Goal: Task Accomplishment & Management: Manage account settings

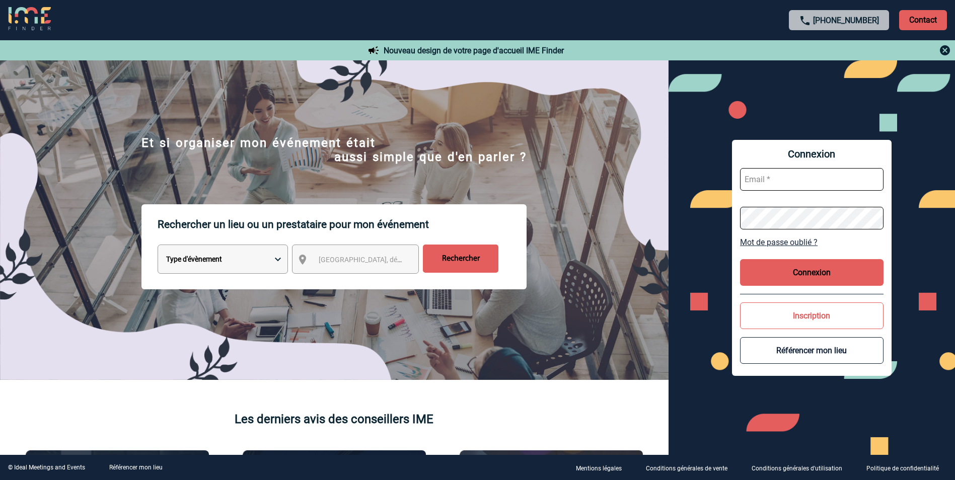
type input "slefevre@pariscountryclub.com"
click at [774, 270] on button "Connexion" at bounding box center [812, 272] width 144 height 27
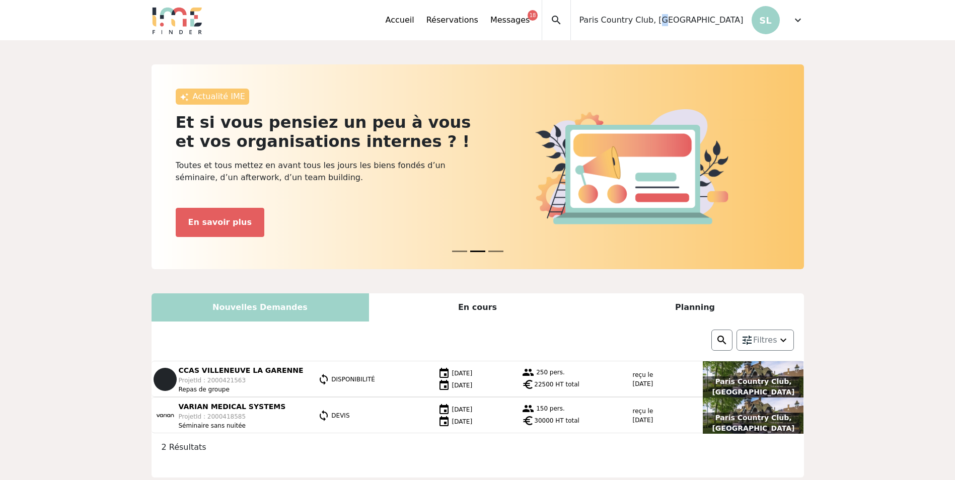
drag, startPoint x: 717, startPoint y: 21, endPoint x: 712, endPoint y: 25, distance: 6.1
click at [712, 25] on span "Paris Country Club, [GEOGRAPHIC_DATA]" at bounding box center [661, 20] width 164 height 12
drag, startPoint x: 712, startPoint y: 25, endPoint x: 868, endPoint y: 57, distance: 158.9
click at [868, 57] on div "Actualité IME IME vous accompagne pour une facturation en toute simplicité ! Ga…" at bounding box center [477, 431] width 955 height 783
click at [799, 26] on span "expand_more" at bounding box center [798, 20] width 12 height 12
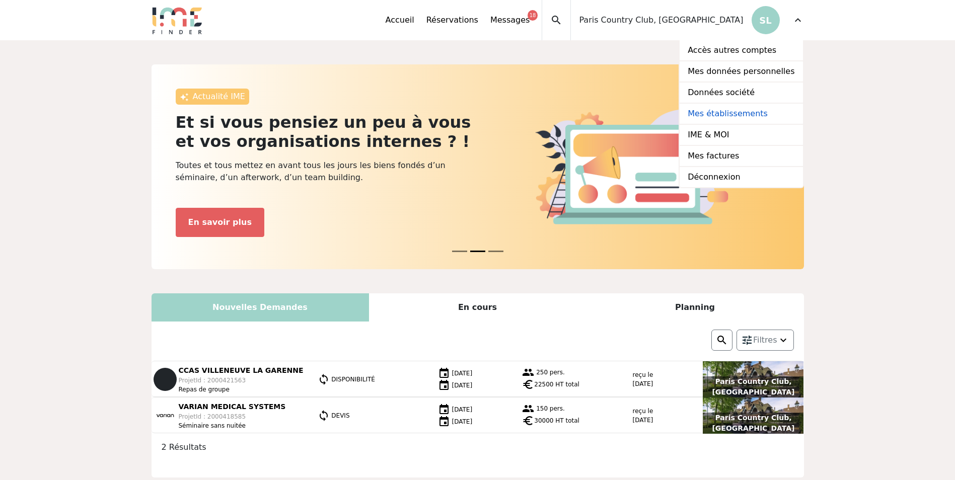
click at [763, 112] on link "Mes établissements" at bounding box center [741, 114] width 123 height 21
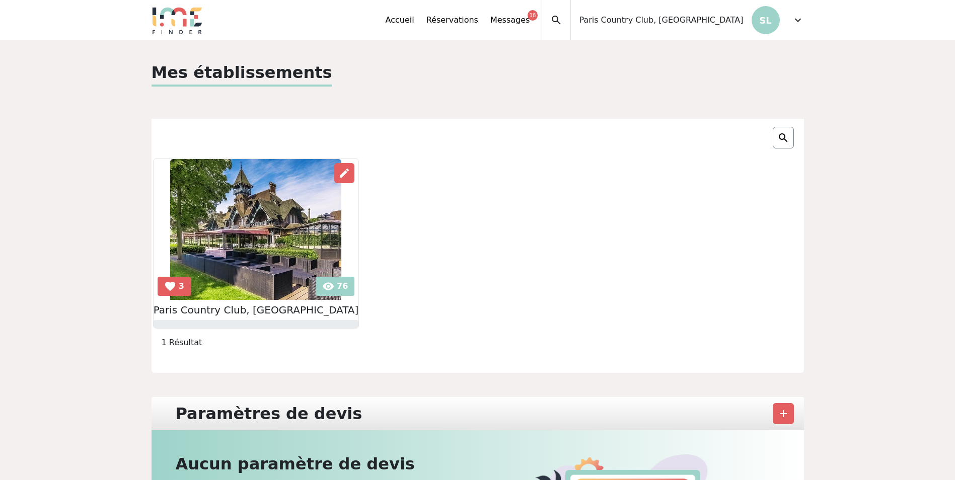
click at [318, 285] on img at bounding box center [255, 229] width 171 height 141
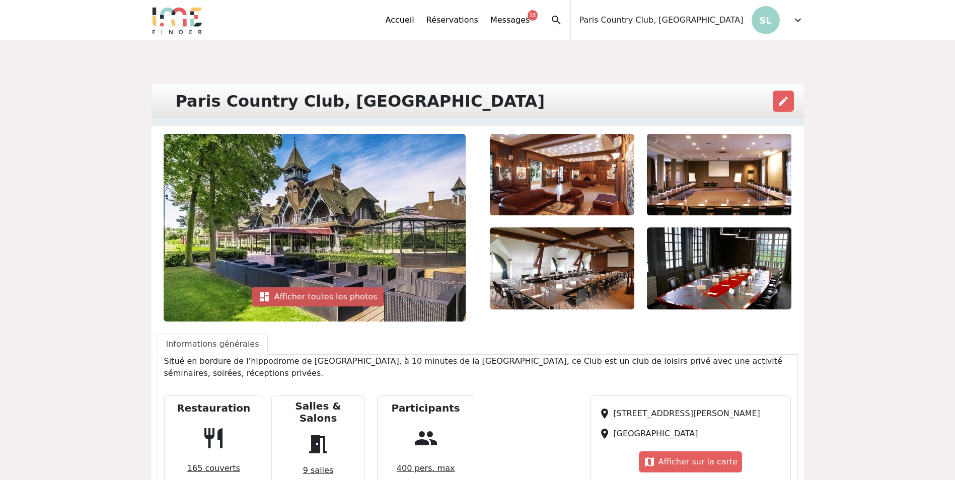
click at [314, 296] on div "dashboard Afficher toutes les photos" at bounding box center [318, 297] width 132 height 19
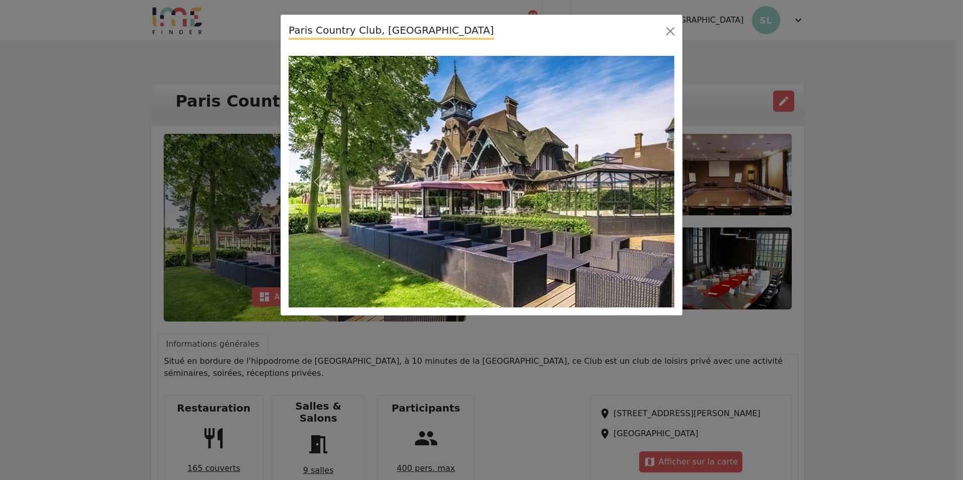
click at [562, 229] on img at bounding box center [482, 182] width 386 height 252
click at [649, 183] on span "button" at bounding box center [645, 182] width 16 height 16
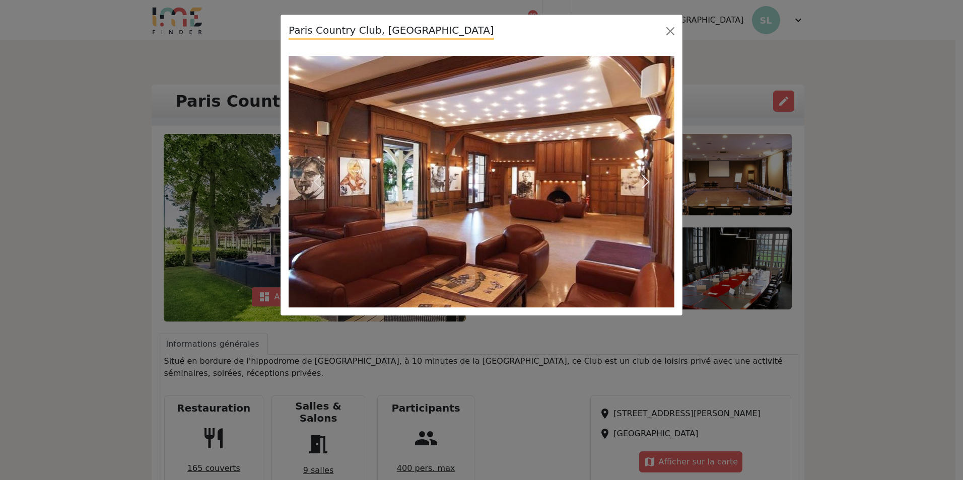
click at [651, 180] on span "button" at bounding box center [645, 182] width 16 height 16
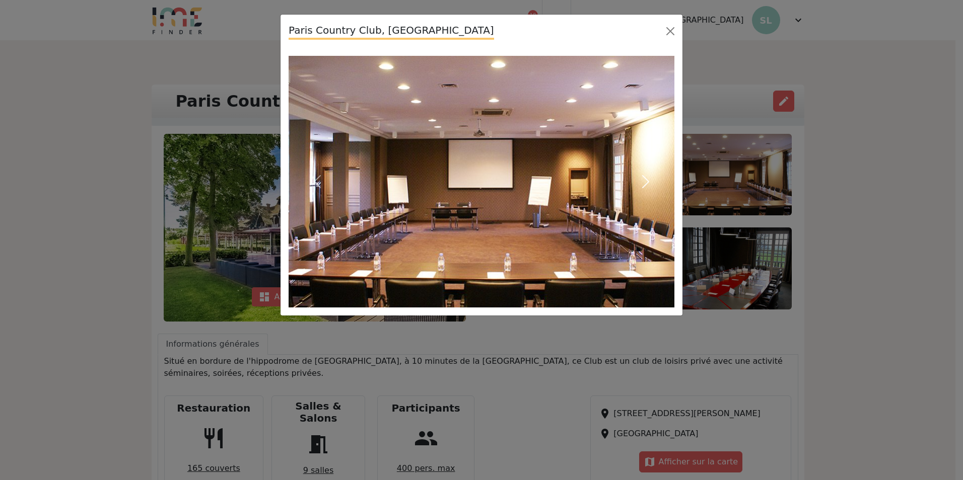
click at [651, 180] on span "button" at bounding box center [645, 182] width 16 height 16
click at [648, 182] on span "button" at bounding box center [645, 182] width 16 height 16
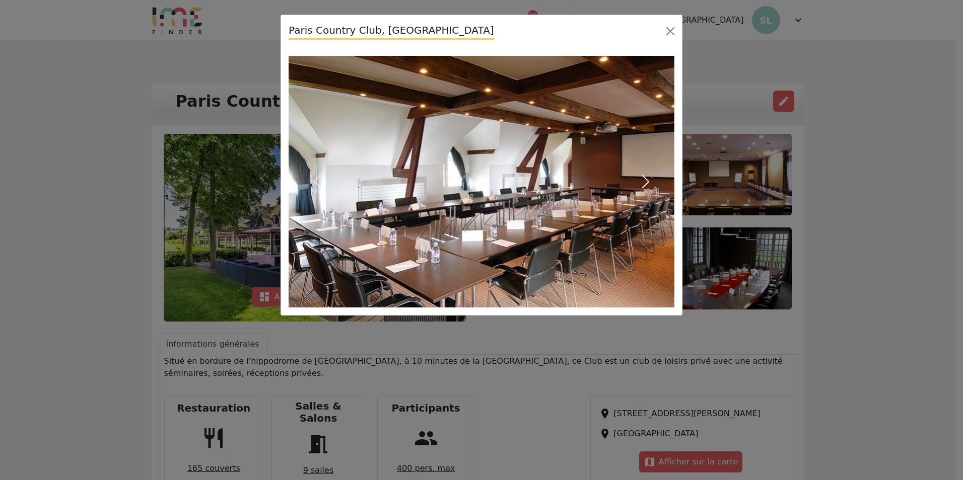
click at [649, 185] on span "button" at bounding box center [645, 182] width 16 height 16
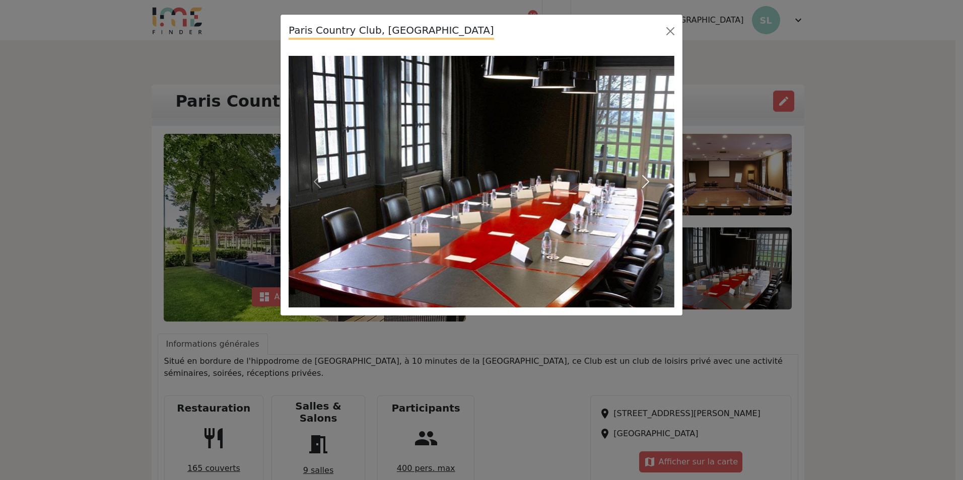
click at [658, 181] on button "Next" at bounding box center [645, 182] width 58 height 252
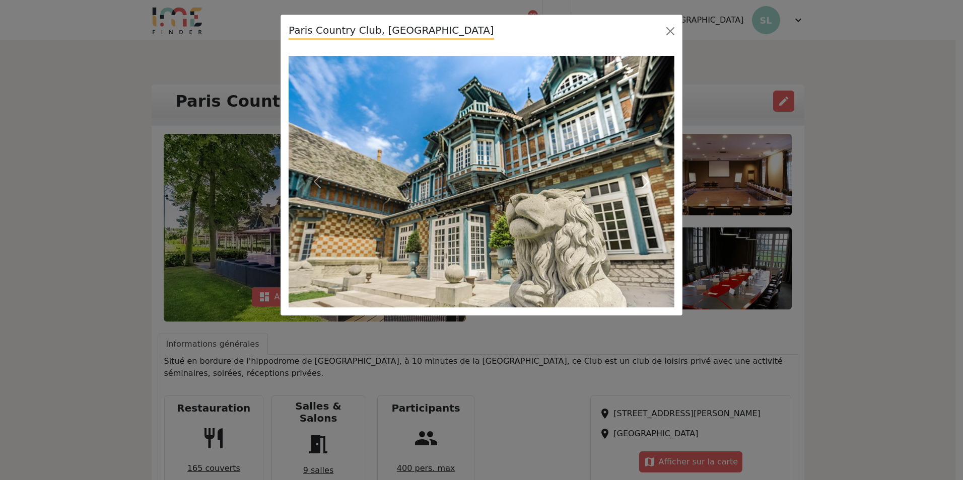
click at [639, 176] on span "button" at bounding box center [645, 182] width 16 height 16
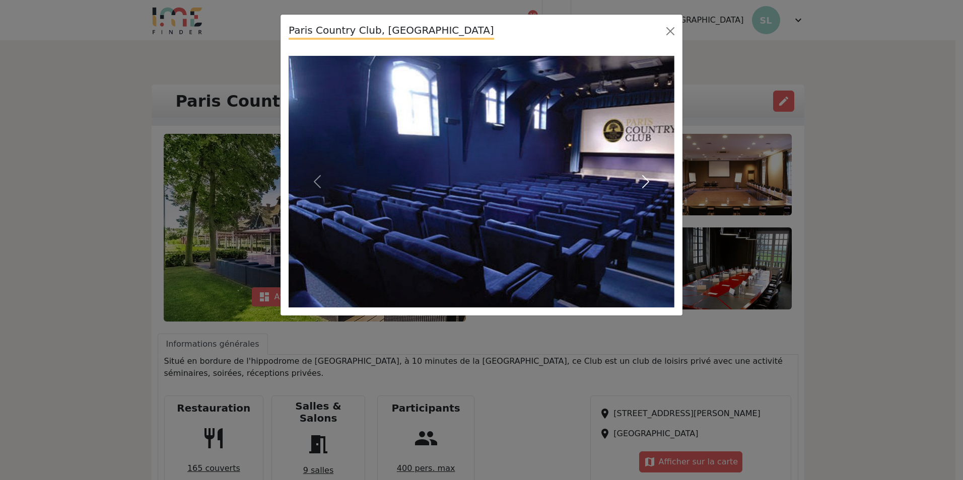
click at [641, 185] on span "button" at bounding box center [645, 182] width 16 height 16
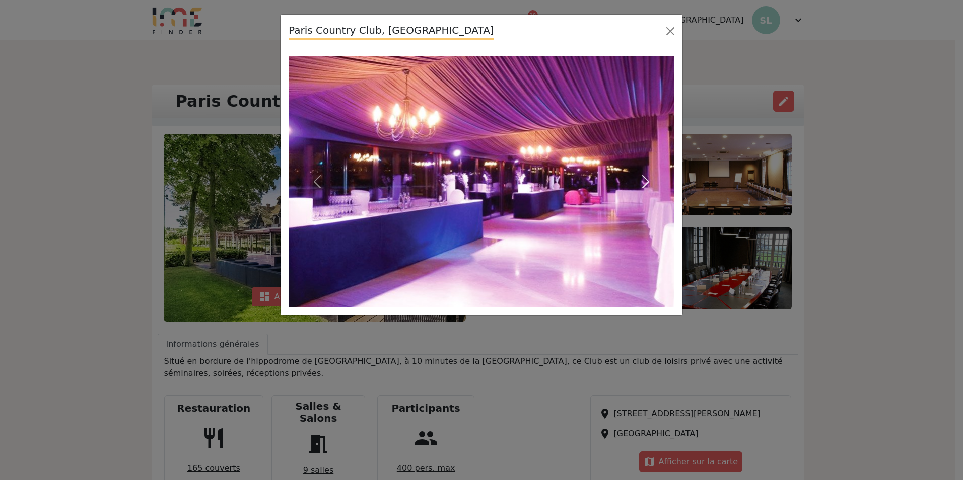
click at [644, 179] on span "button" at bounding box center [645, 182] width 16 height 16
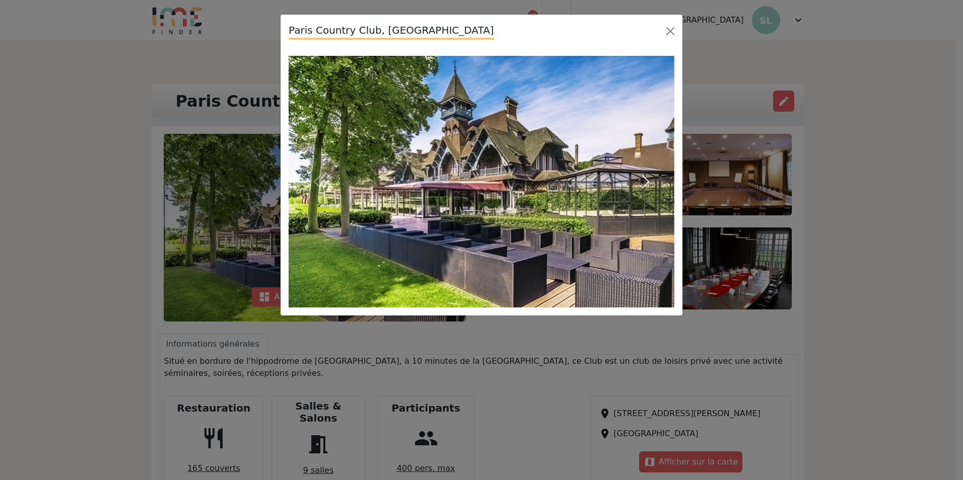
click at [642, 183] on span "button" at bounding box center [645, 182] width 16 height 16
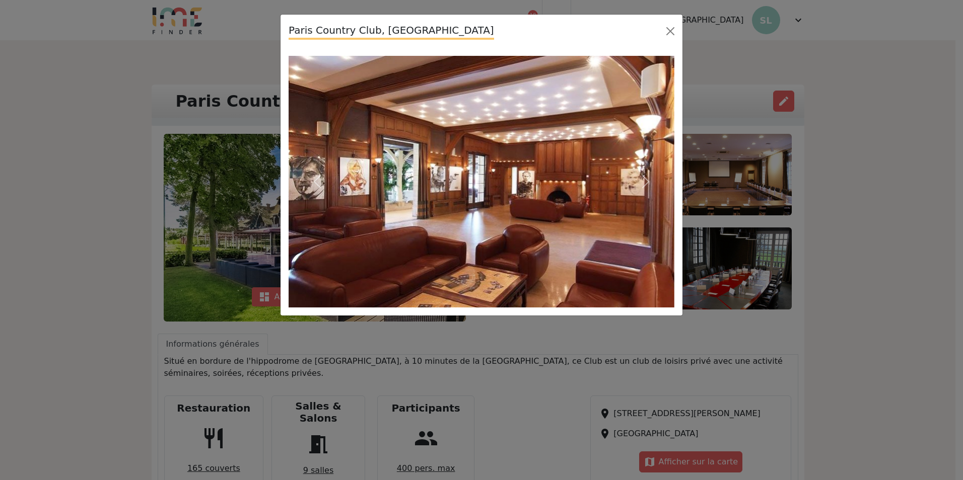
click at [821, 187] on div "Paris Country Club, Le Manoir Previous Next" at bounding box center [481, 240] width 963 height 480
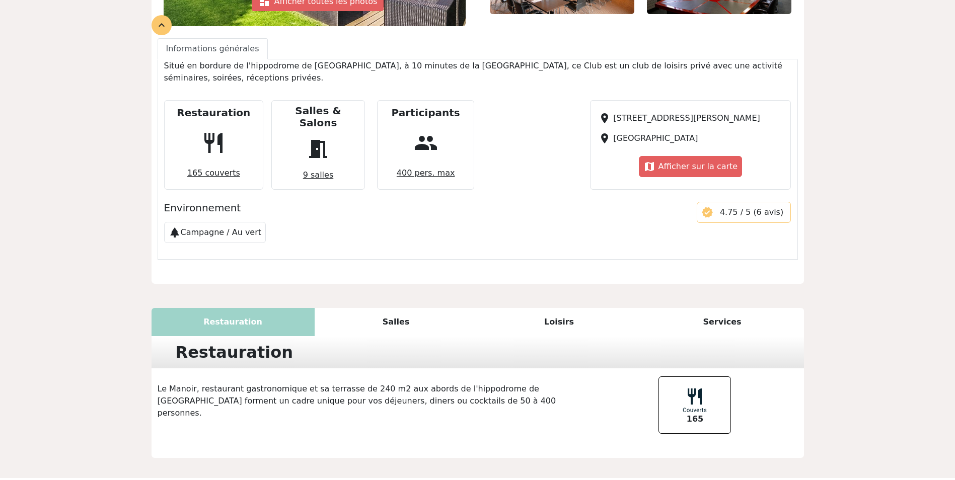
scroll to position [289, 0]
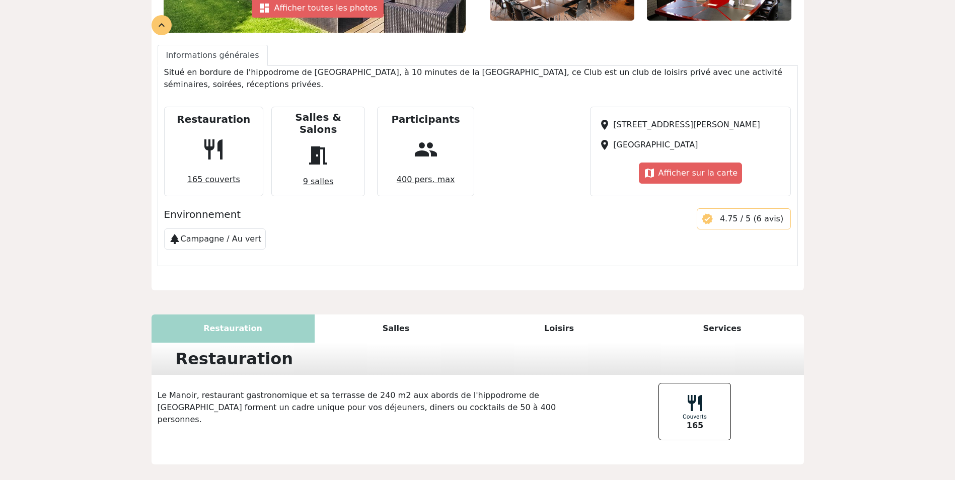
click at [395, 315] on div "Salles" at bounding box center [396, 329] width 163 height 28
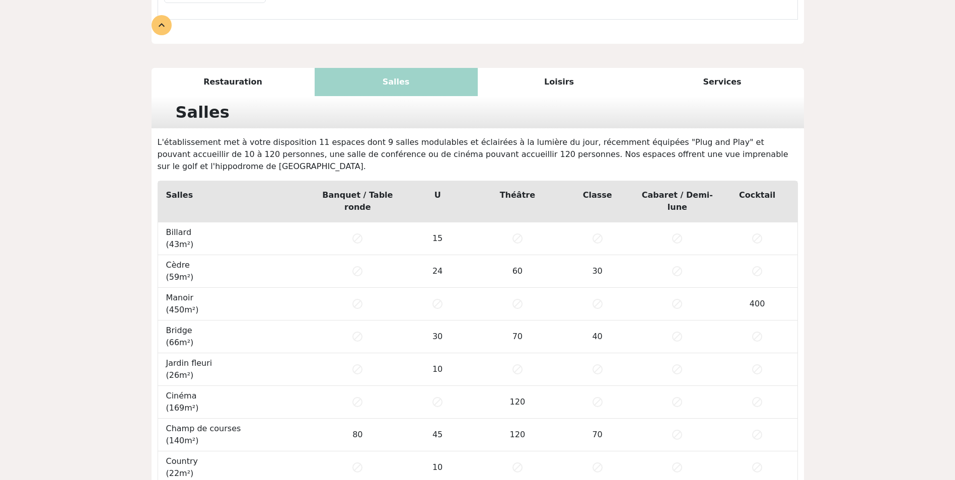
scroll to position [379, 0]
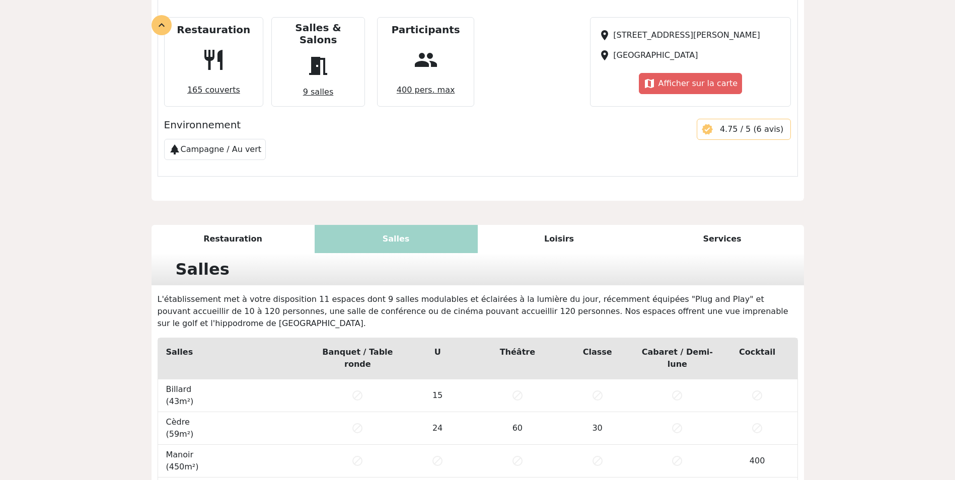
click at [509, 225] on div "Loisirs" at bounding box center [559, 239] width 163 height 28
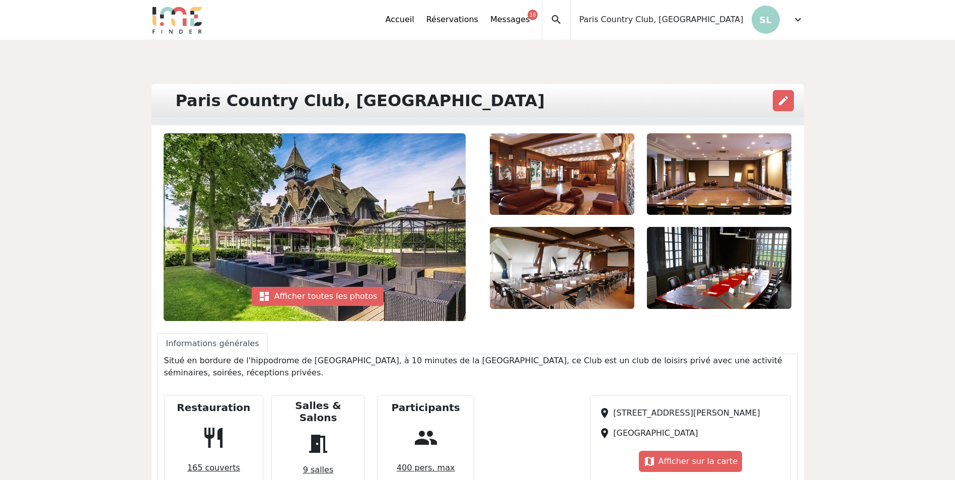
scroll to position [0, 0]
click at [783, 100] on span "edit" at bounding box center [783, 101] width 12 height 12
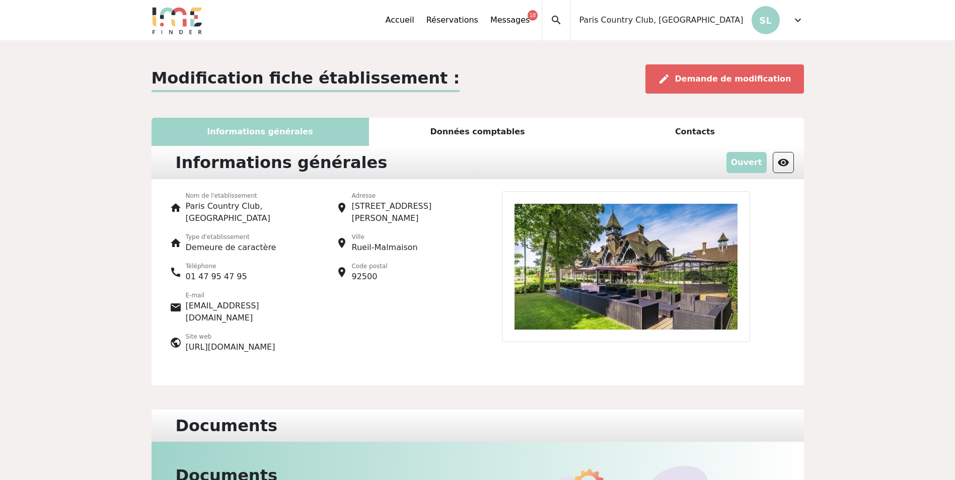
click at [416, 136] on div "Données comptables" at bounding box center [478, 132] width 218 height 28
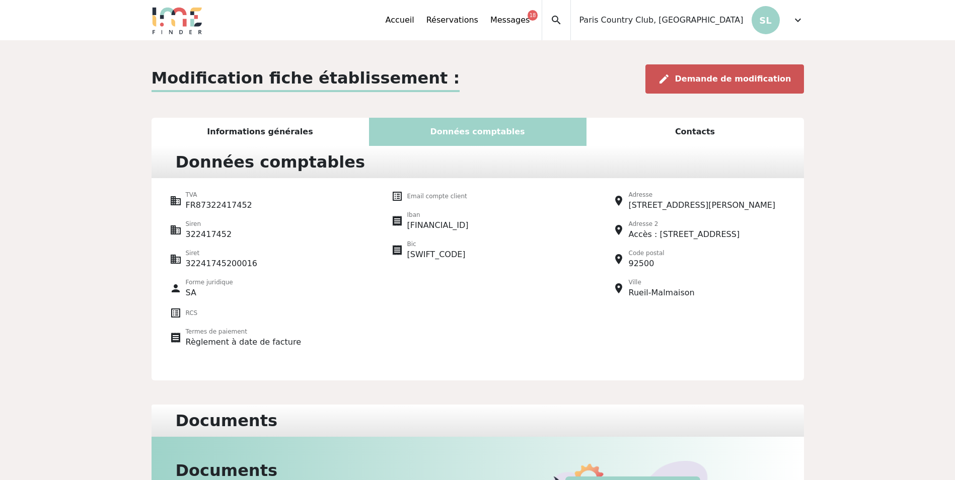
click at [698, 74] on span "Demande de modification" at bounding box center [733, 79] width 116 height 10
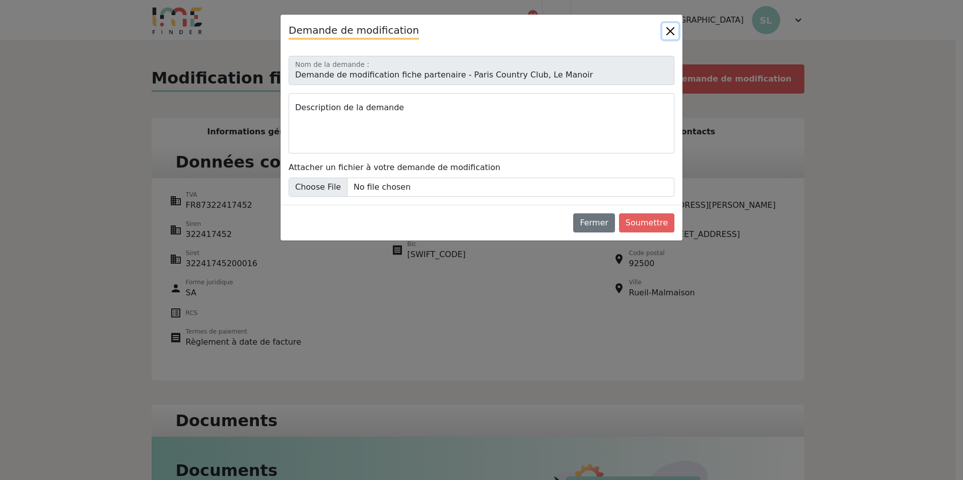
click at [670, 29] on button "Close" at bounding box center [670, 31] width 16 height 16
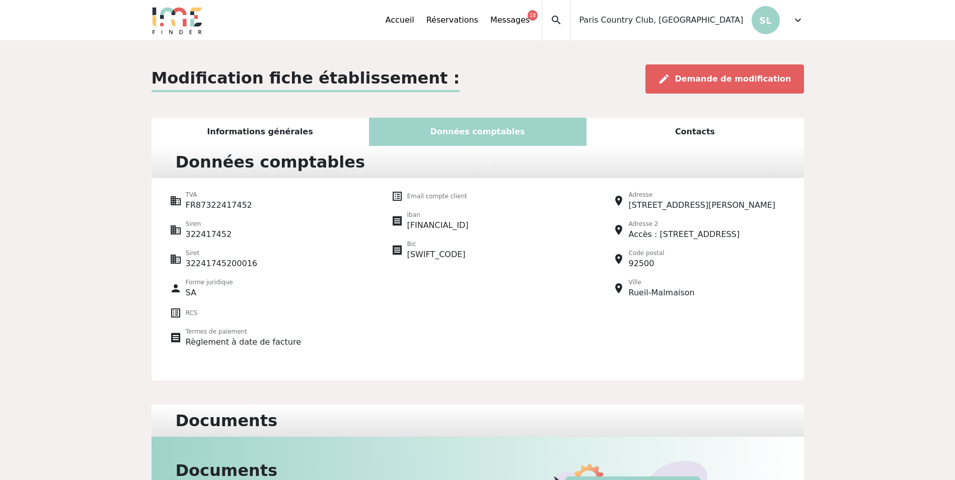
click at [662, 133] on div "Contacts" at bounding box center [696, 132] width 218 height 28
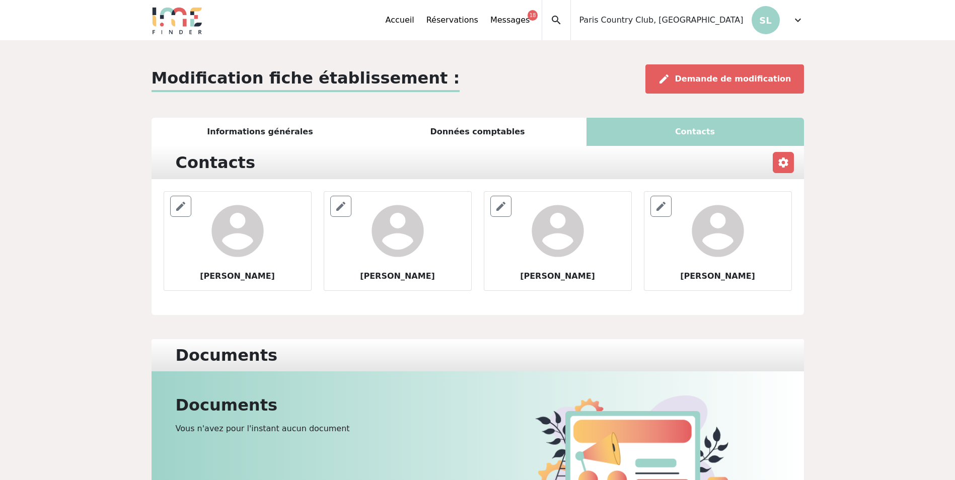
click at [204, 135] on div "Informations générales" at bounding box center [261, 132] width 218 height 28
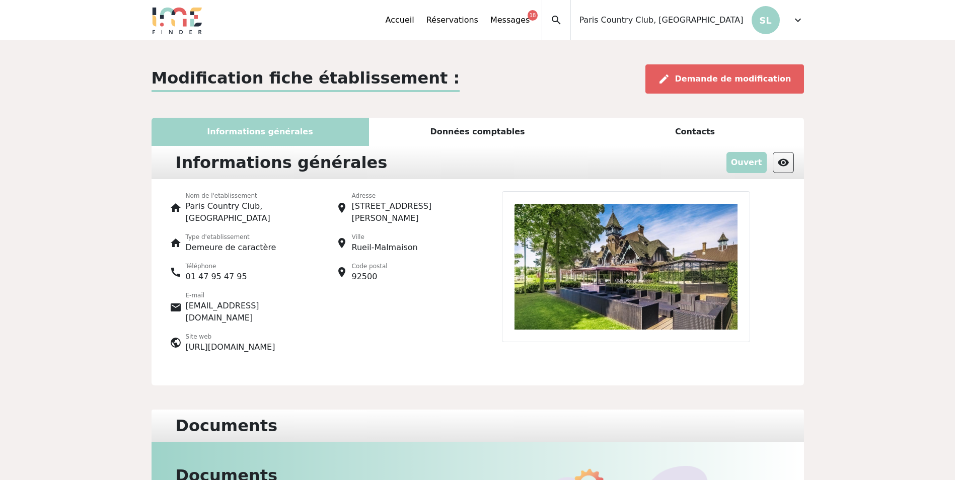
click at [493, 142] on div "Données comptables" at bounding box center [478, 132] width 218 height 28
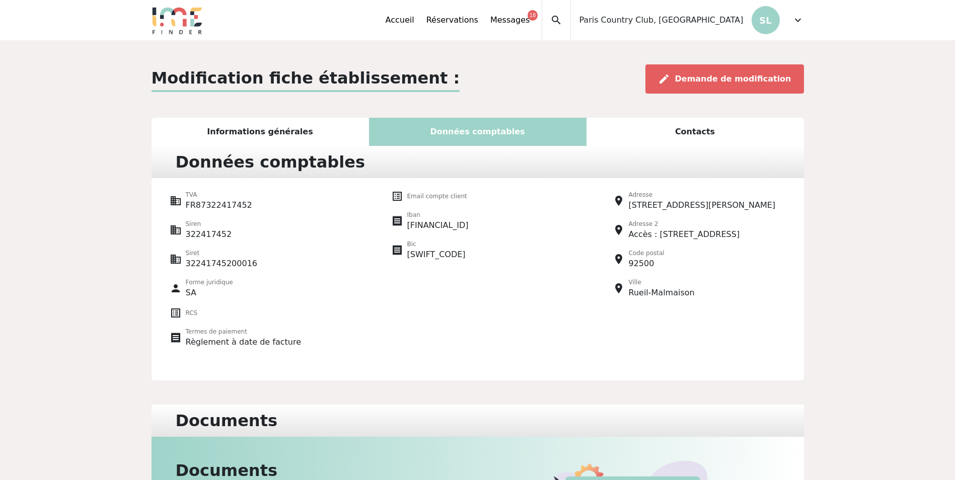
click at [685, 135] on div "Contacts" at bounding box center [696, 132] width 218 height 28
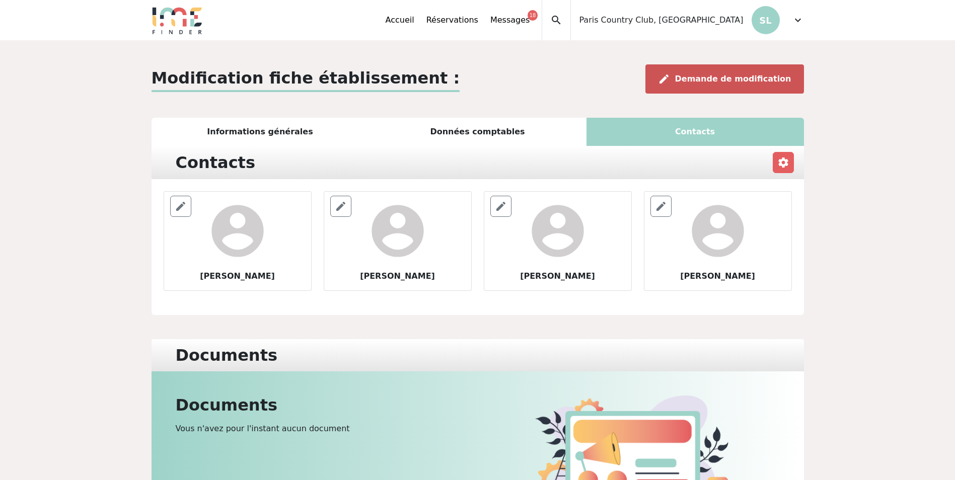
click at [733, 83] on span "Demande de modification" at bounding box center [733, 79] width 116 height 10
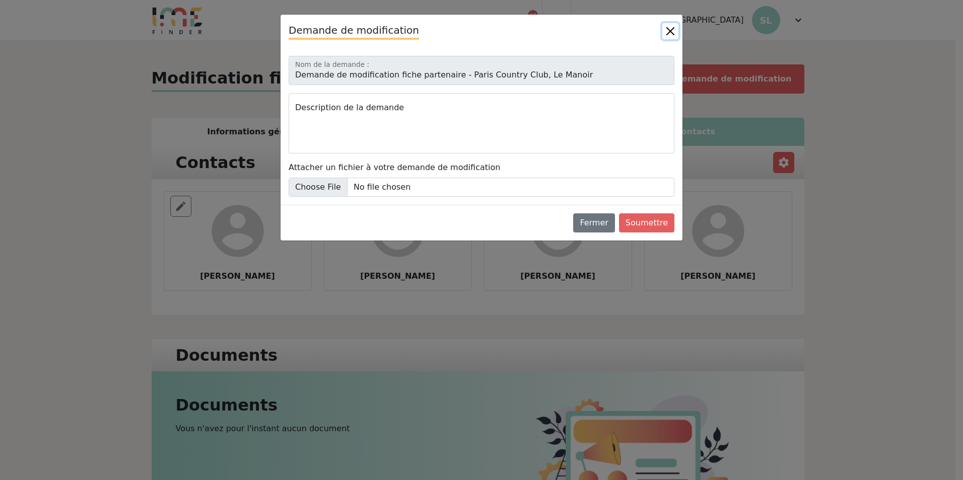
click at [670, 33] on button "Close" at bounding box center [670, 31] width 16 height 16
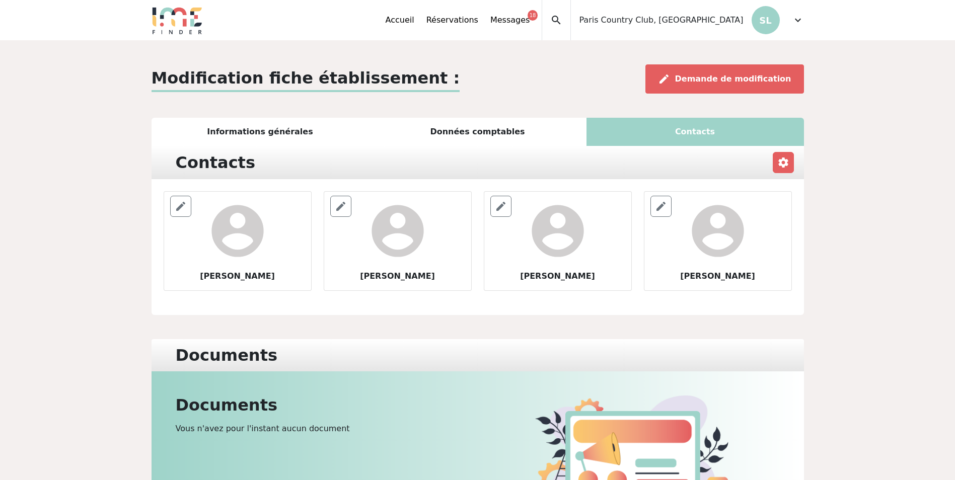
click at [296, 132] on div "Informations générales" at bounding box center [261, 132] width 218 height 28
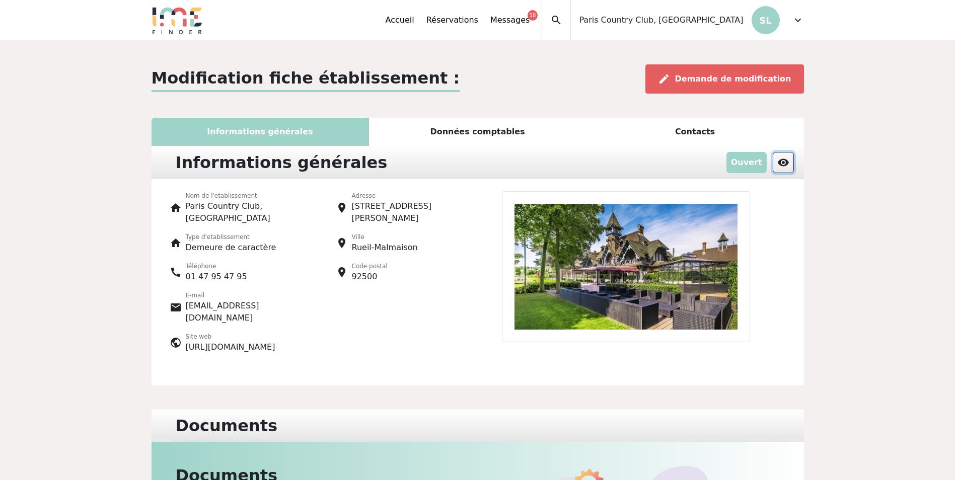
click at [784, 161] on span "visibility" at bounding box center [783, 163] width 12 height 12
click at [720, 75] on span "Demande de modification" at bounding box center [733, 79] width 116 height 10
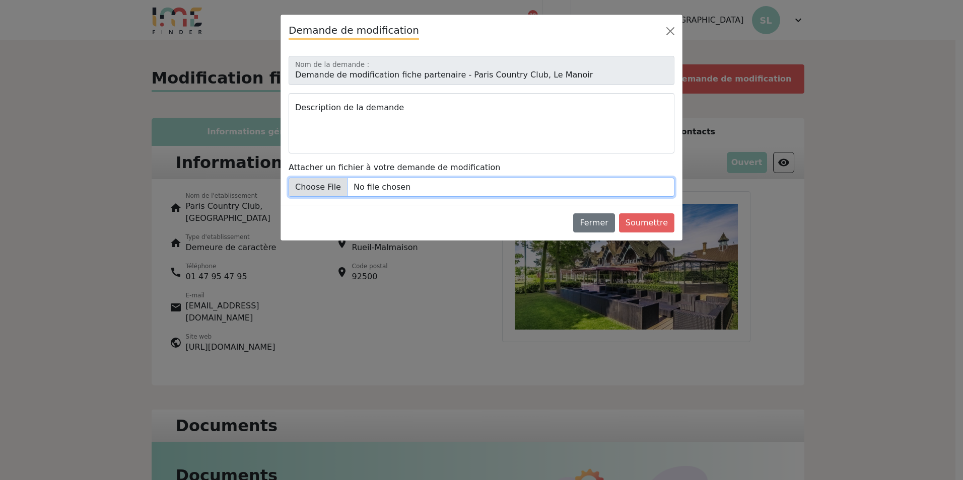
click at [449, 186] on input "Attacher un fichier à votre demande de modification" at bounding box center [482, 187] width 386 height 19
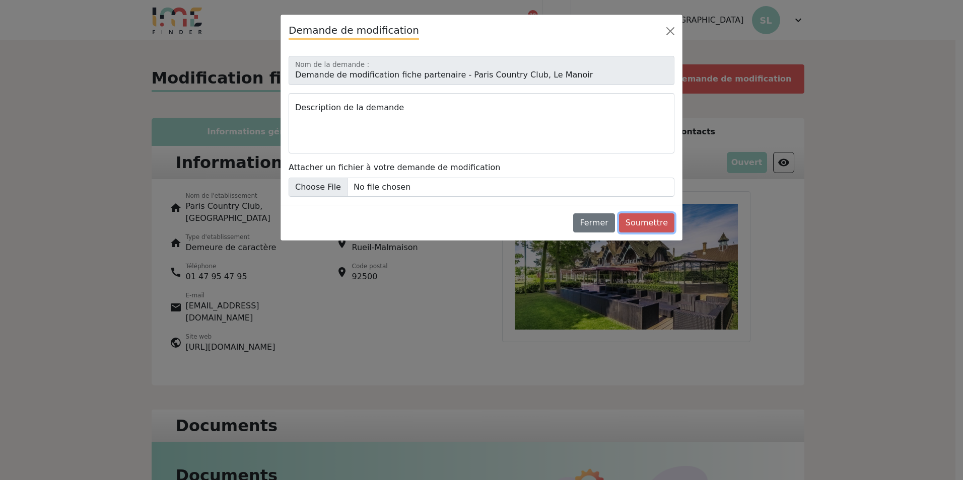
click at [647, 222] on button "Soumettre" at bounding box center [646, 222] width 55 height 19
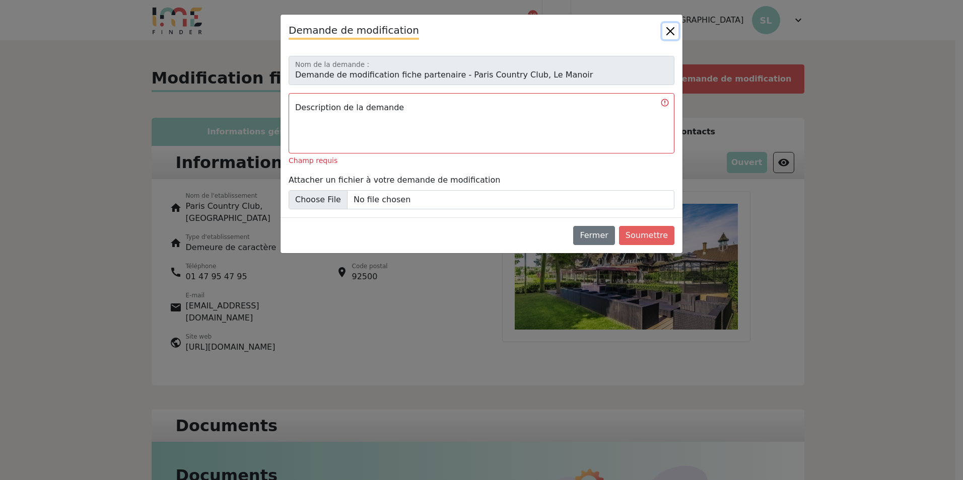
click at [667, 30] on button "Close" at bounding box center [670, 31] width 16 height 16
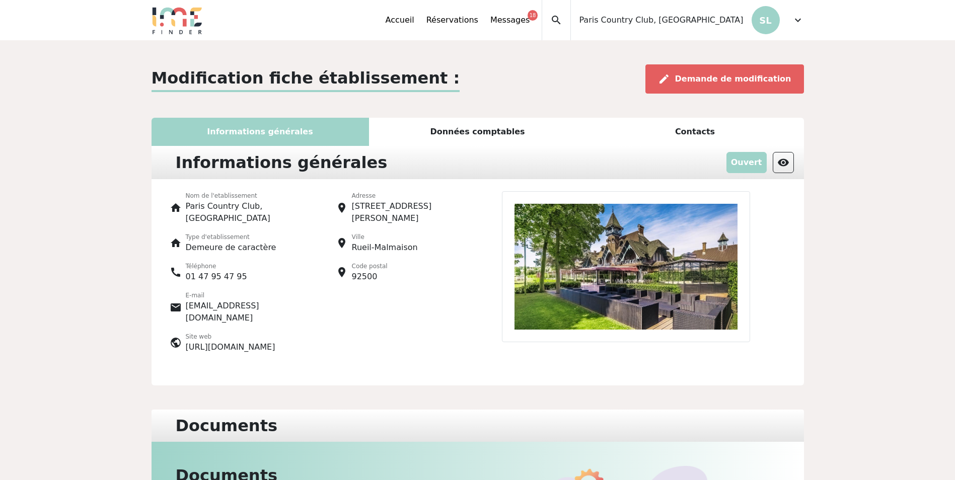
click at [483, 111] on div "Modification fiche établissement : edit Demande de modification Informations gé…" at bounding box center [478, 444] width 665 height 761
click at [479, 132] on div "Données comptables" at bounding box center [478, 132] width 218 height 28
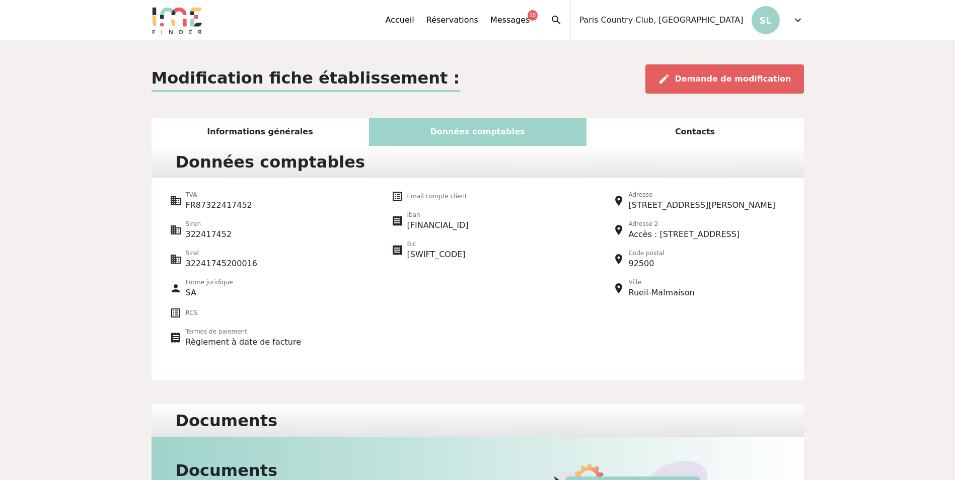
click at [651, 136] on div "Contacts" at bounding box center [696, 132] width 218 height 28
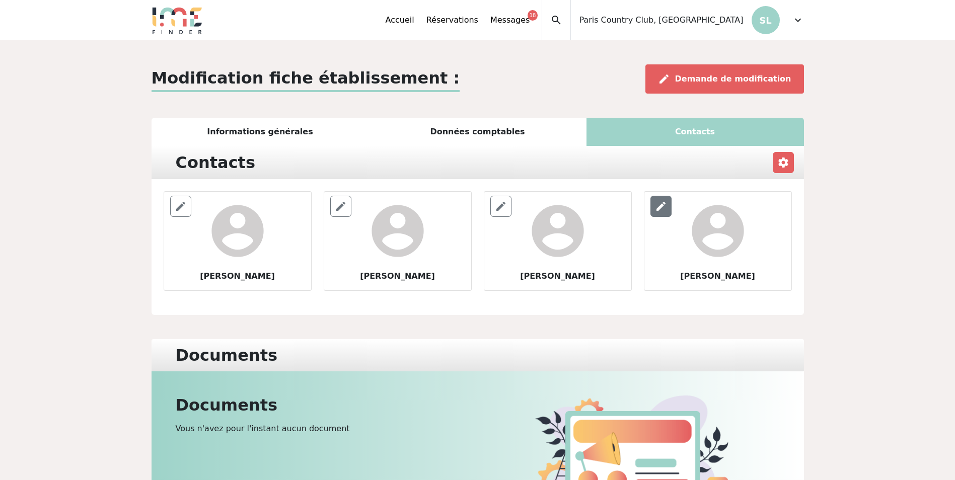
click at [663, 208] on span "edit" at bounding box center [661, 206] width 12 height 12
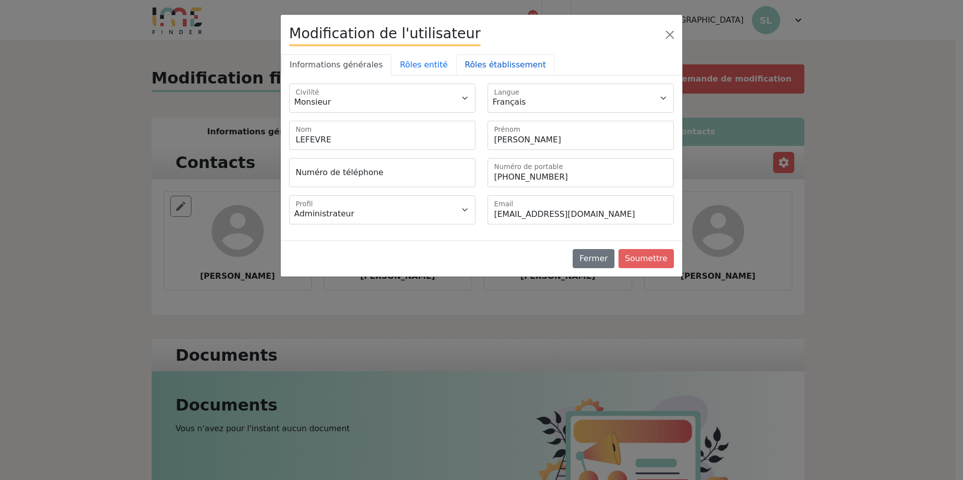
click at [456, 61] on link "Rôles établissement" at bounding box center [505, 64] width 98 height 21
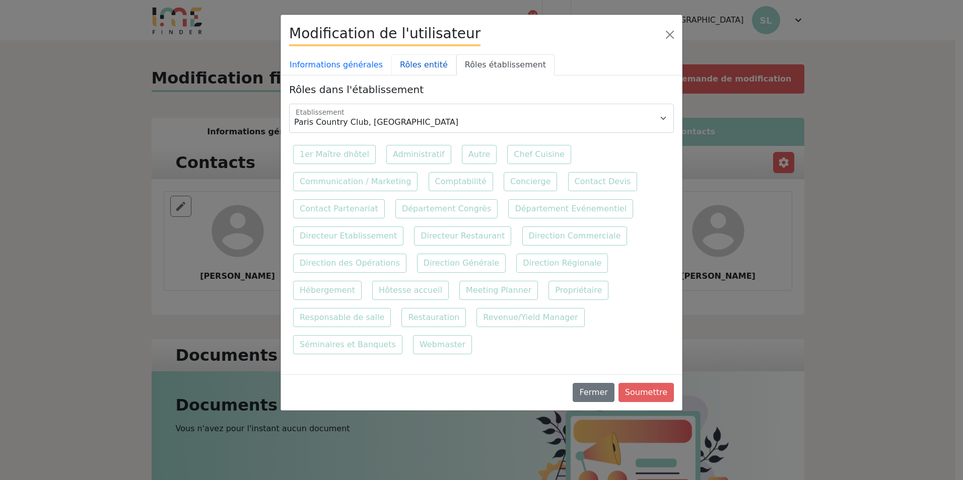
click at [396, 68] on link "Rôles entité" at bounding box center [423, 64] width 65 height 21
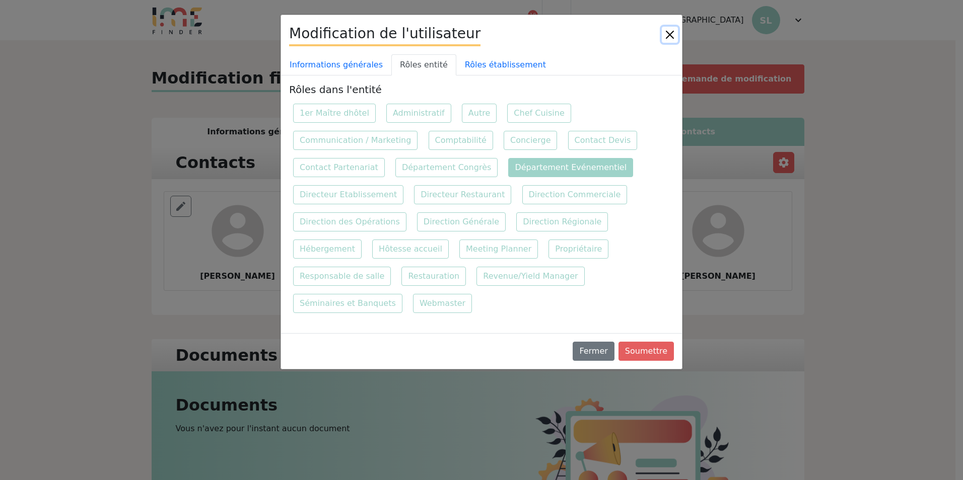
click at [671, 33] on button "Close" at bounding box center [670, 35] width 16 height 16
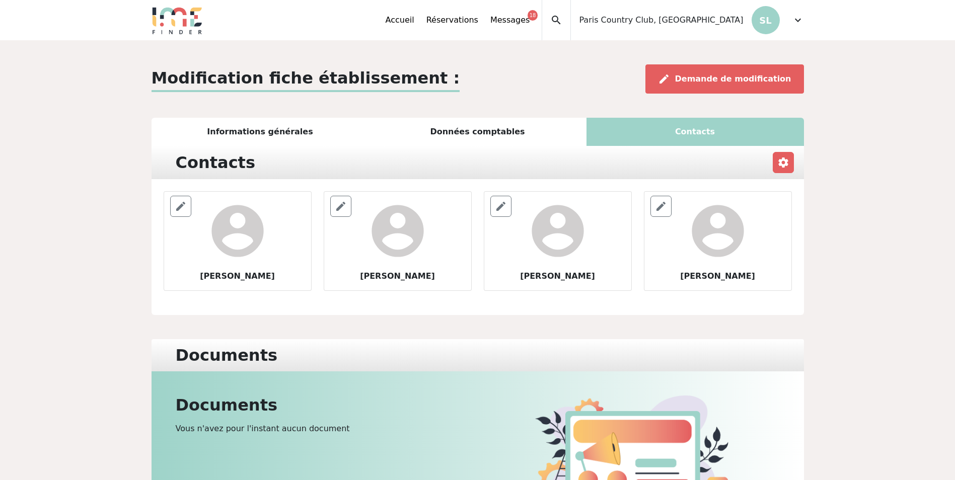
click at [795, 20] on span "expand_more" at bounding box center [798, 20] width 12 height 12
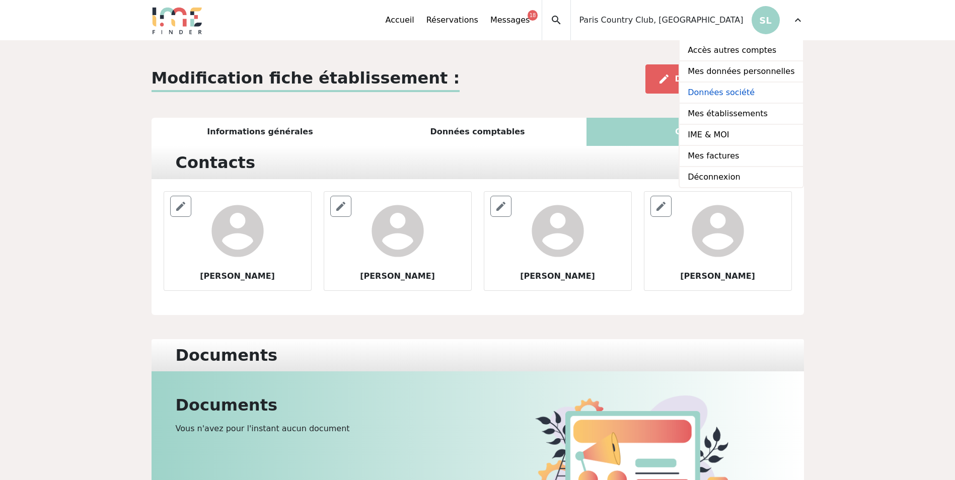
click at [746, 91] on link "Données société" at bounding box center [741, 93] width 123 height 21
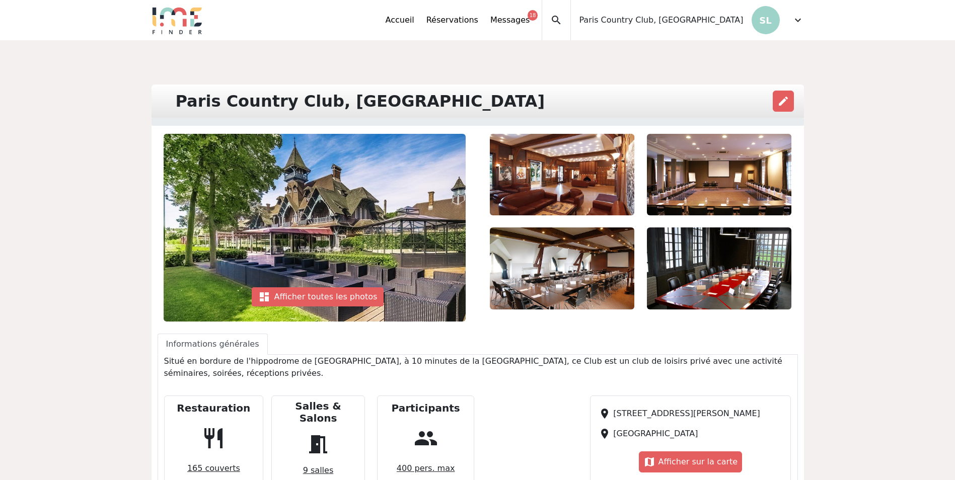
click at [316, 461] on span "9 salles" at bounding box center [318, 471] width 38 height 20
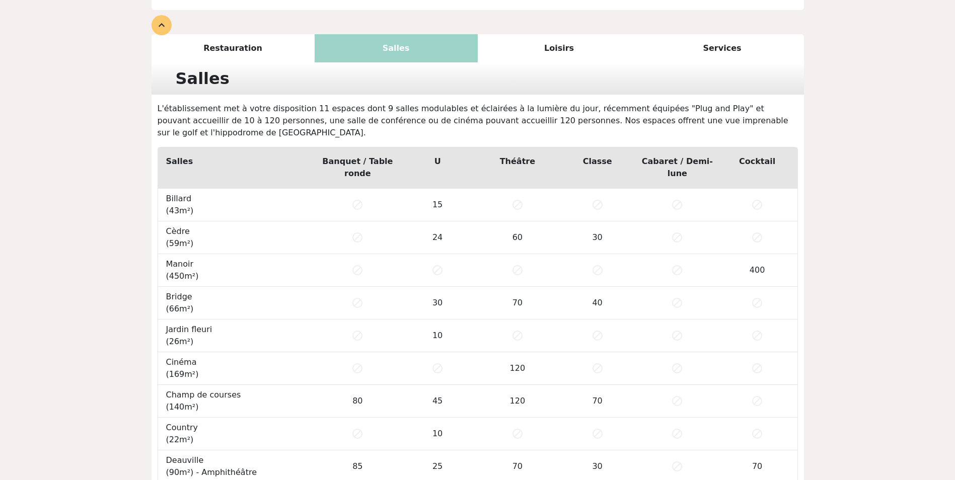
scroll to position [580, 0]
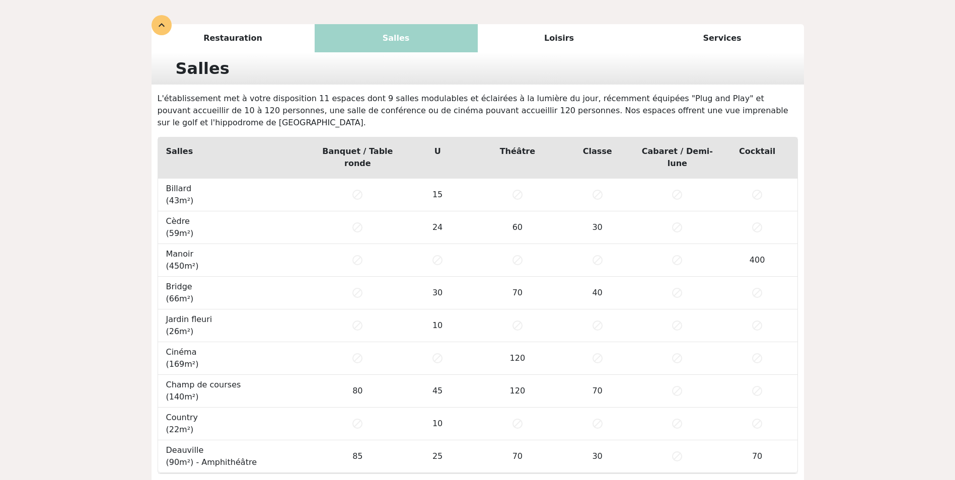
click at [355, 189] on span "block" at bounding box center [357, 195] width 12 height 12
click at [443, 179] on td "15" at bounding box center [438, 195] width 80 height 33
click at [357, 137] on th "Banquet / Table ronde" at bounding box center [358, 157] width 80 height 41
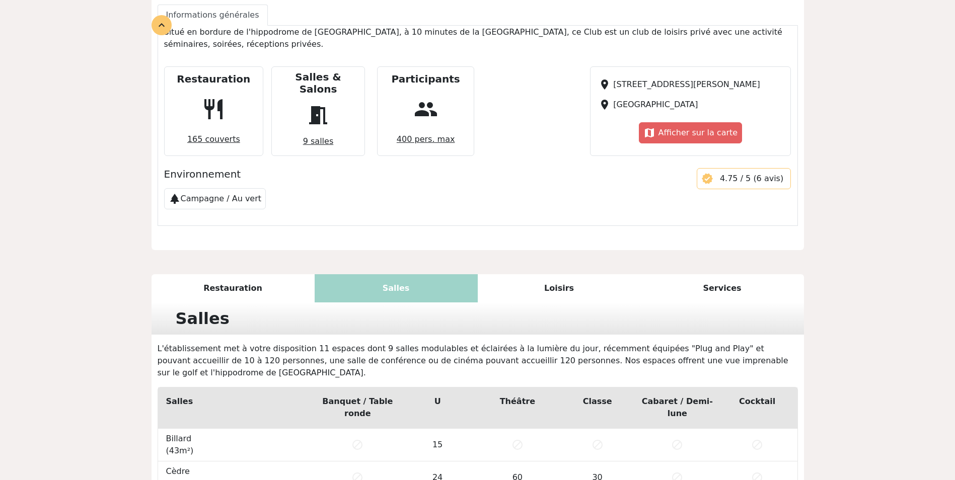
scroll to position [328, 0]
click at [550, 275] on div "Loisirs" at bounding box center [559, 289] width 163 height 28
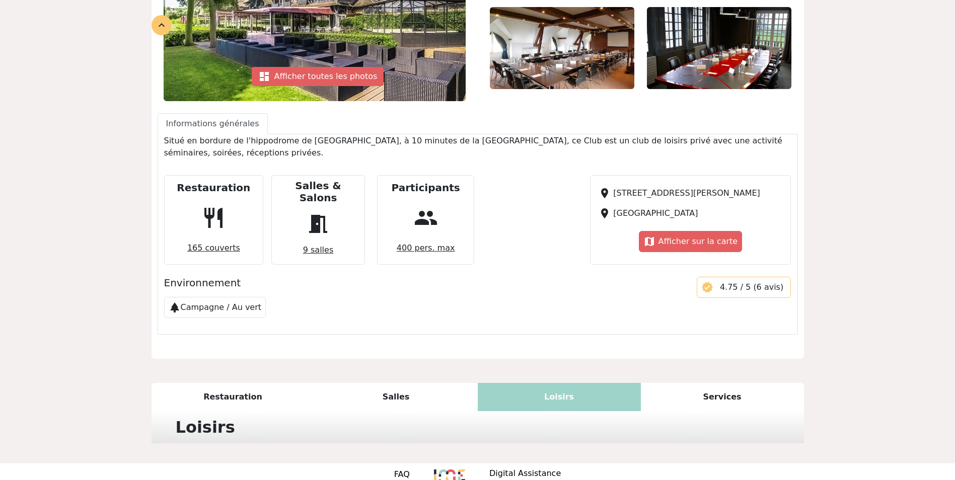
scroll to position [314, 0]
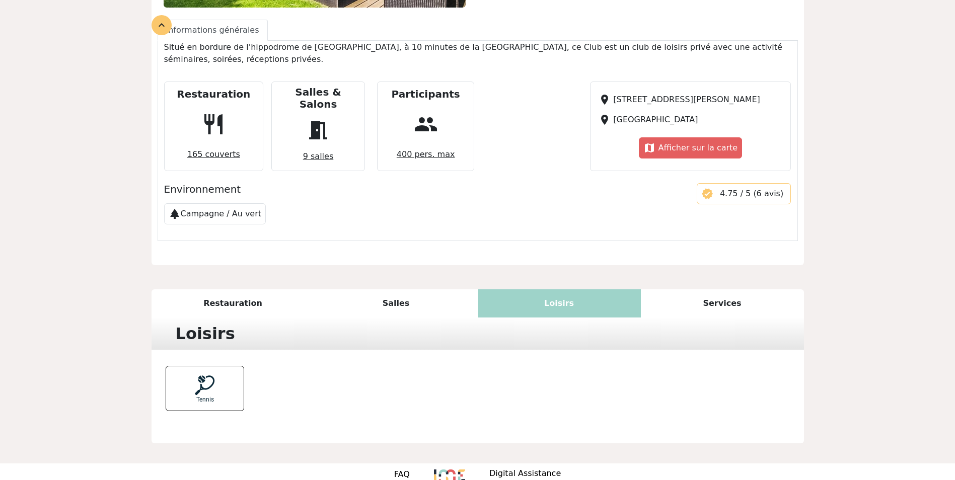
click at [751, 290] on div "Services" at bounding box center [722, 304] width 163 height 28
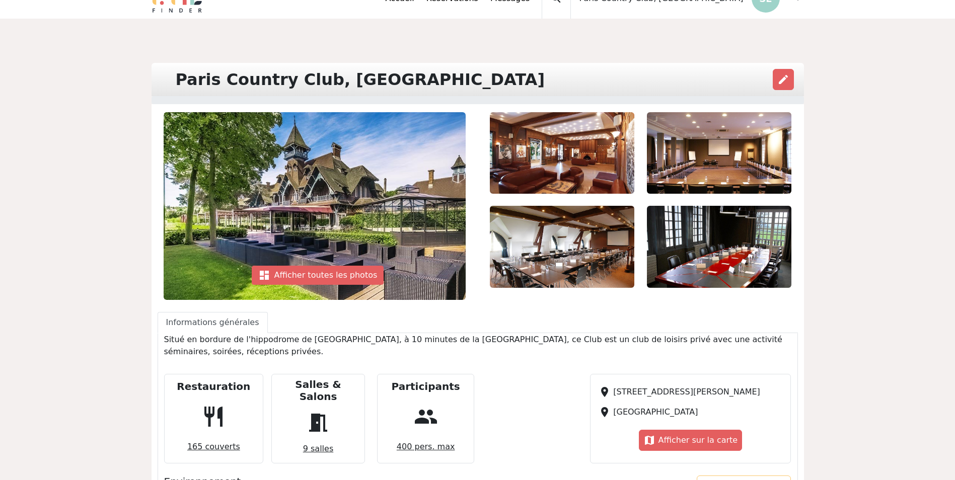
scroll to position [4, 0]
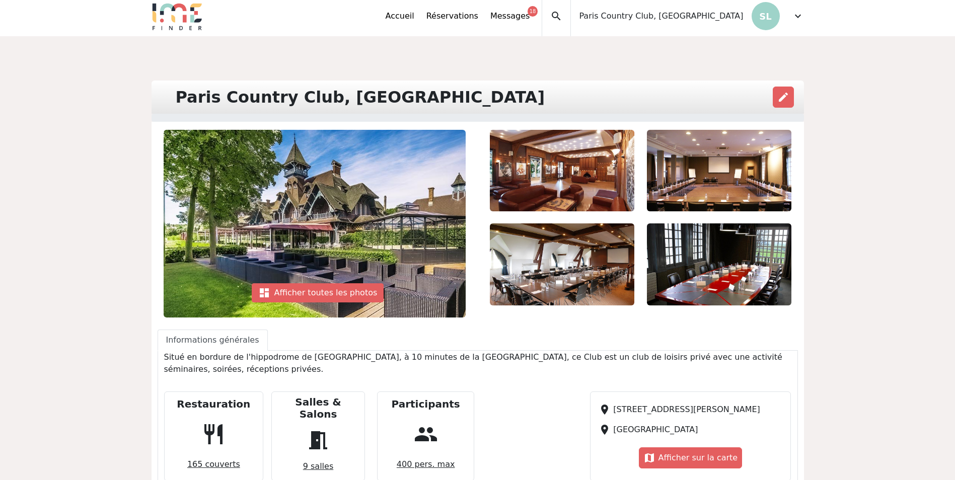
click at [424, 398] on h5 "Participants" at bounding box center [426, 404] width 68 height 12
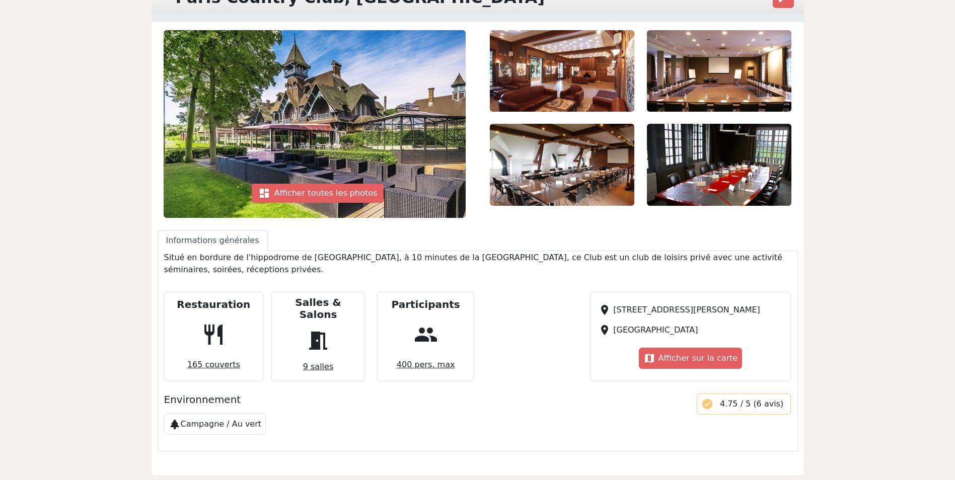
scroll to position [0, 0]
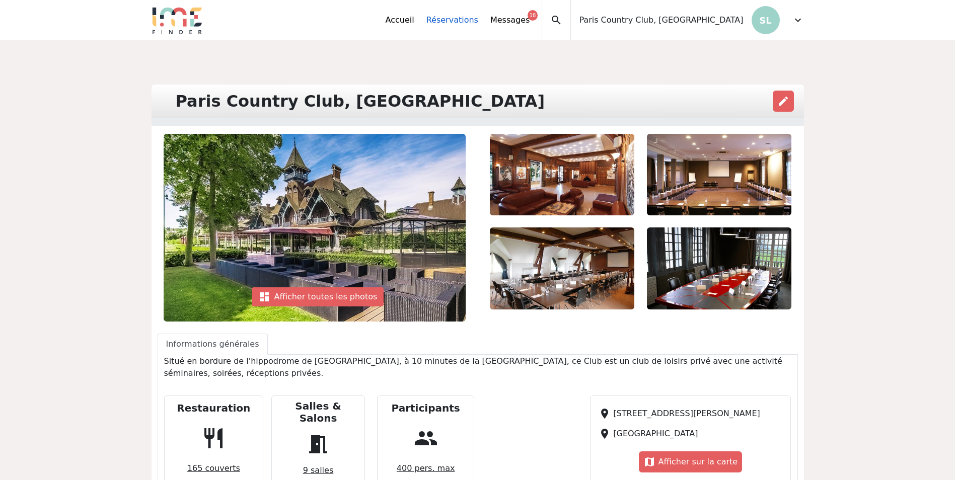
click at [478, 20] on link "Réservations" at bounding box center [452, 20] width 52 height 12
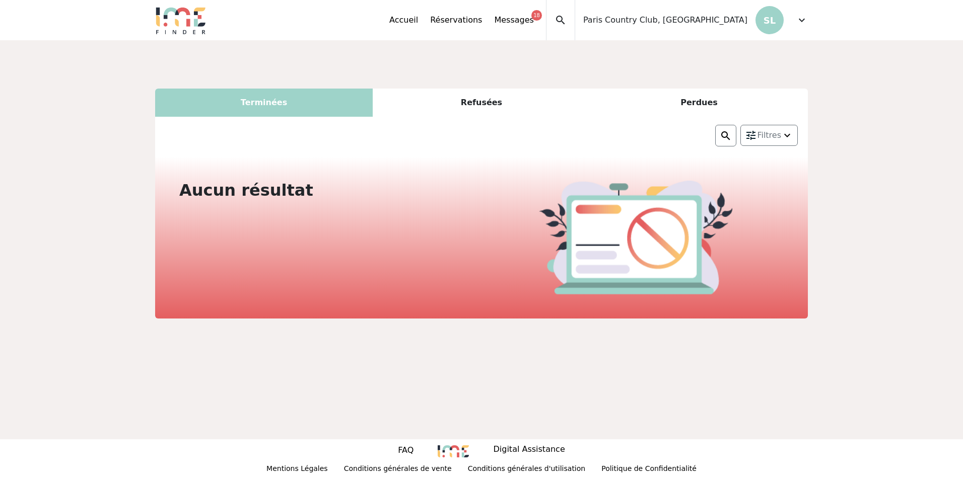
click at [478, 111] on div "Refusées" at bounding box center [482, 103] width 218 height 28
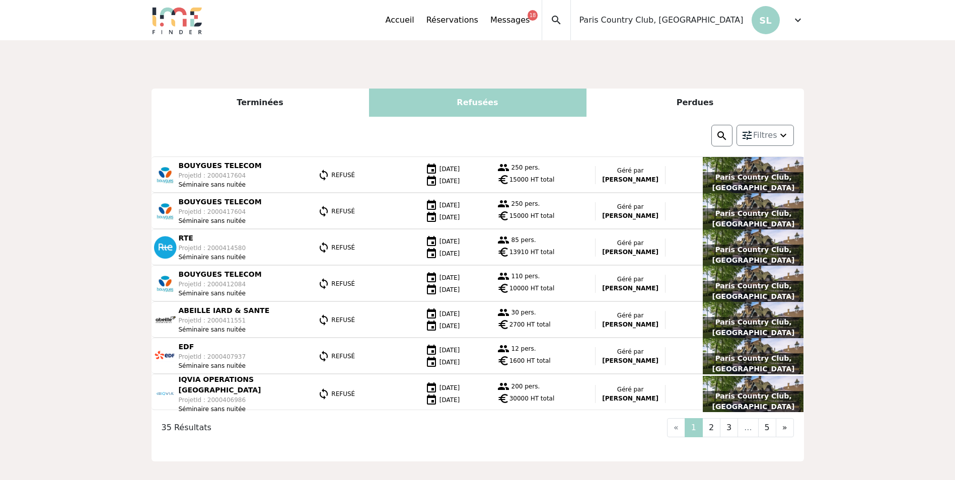
click at [638, 93] on div "Perdues" at bounding box center [696, 103] width 218 height 28
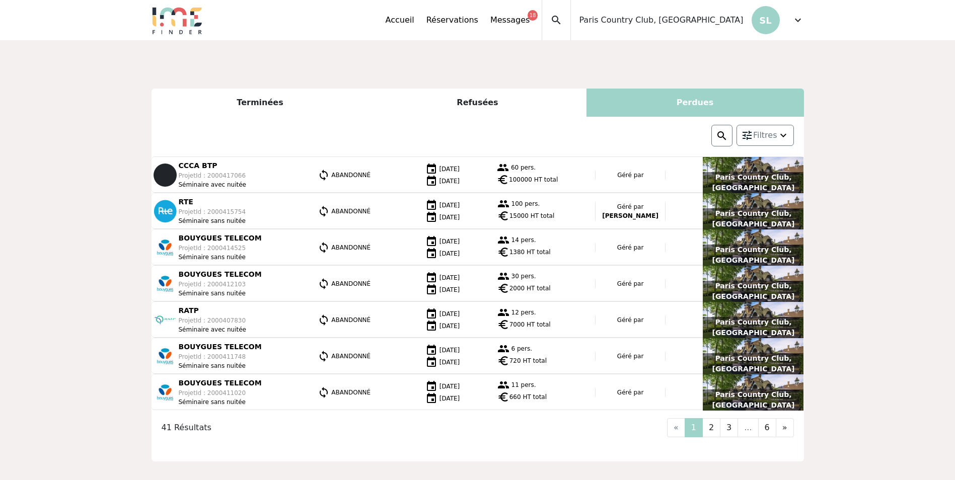
click at [800, 21] on span "expand_more" at bounding box center [798, 20] width 12 height 12
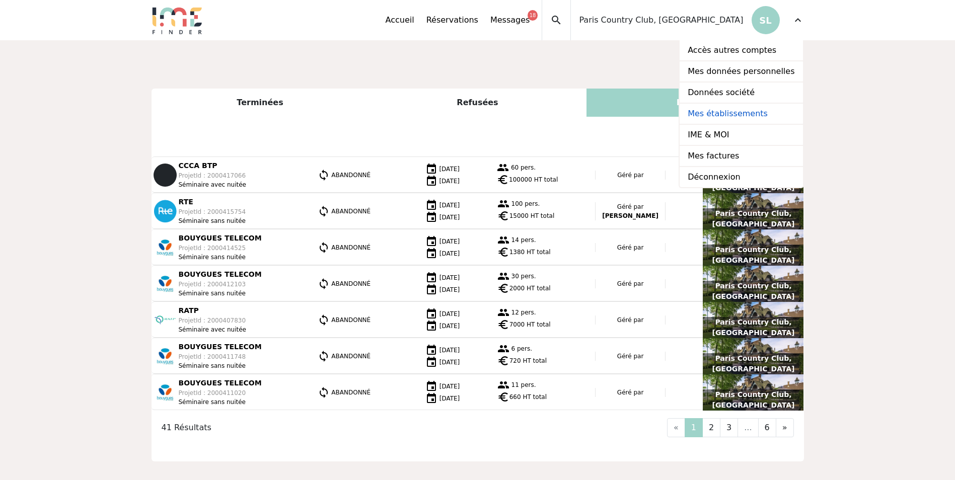
click at [730, 112] on link "Mes établissements" at bounding box center [741, 114] width 123 height 21
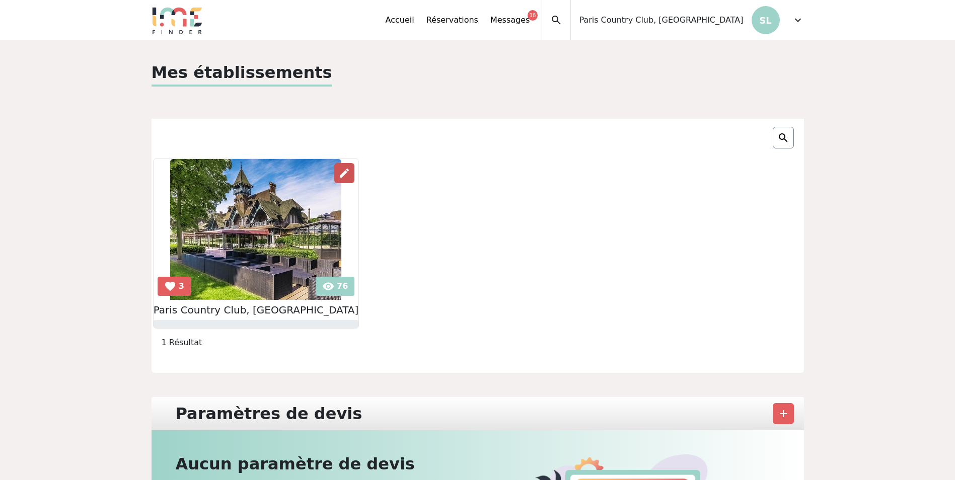
click at [338, 170] on span "edit" at bounding box center [344, 173] width 12 height 12
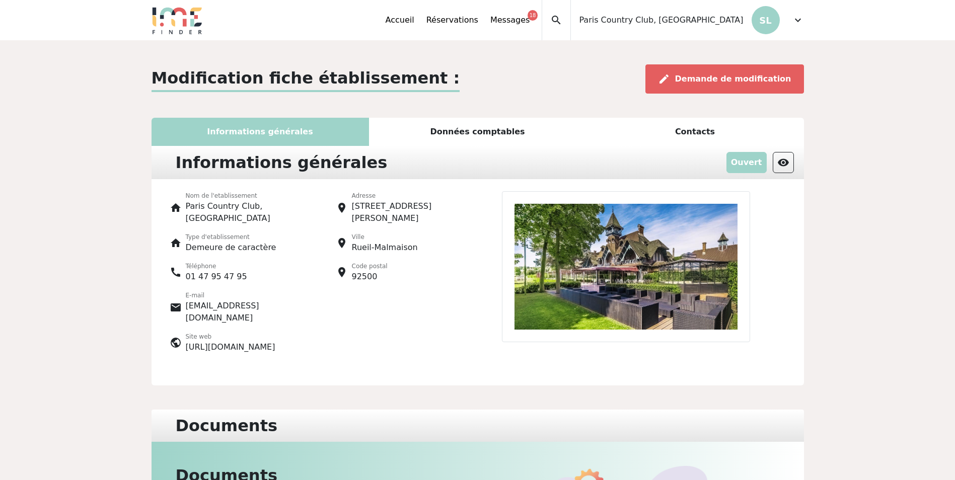
click at [498, 129] on div "Données comptables" at bounding box center [478, 132] width 218 height 28
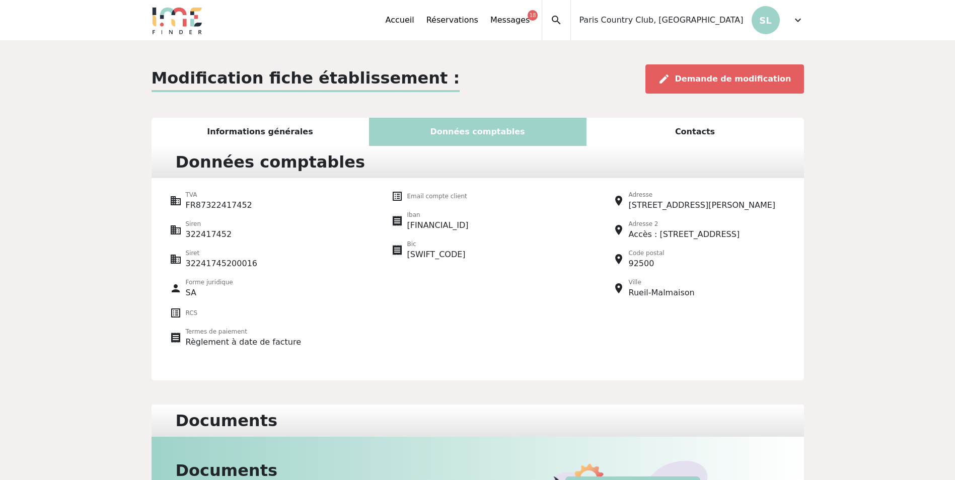
click at [711, 125] on div "Contacts" at bounding box center [696, 132] width 218 height 28
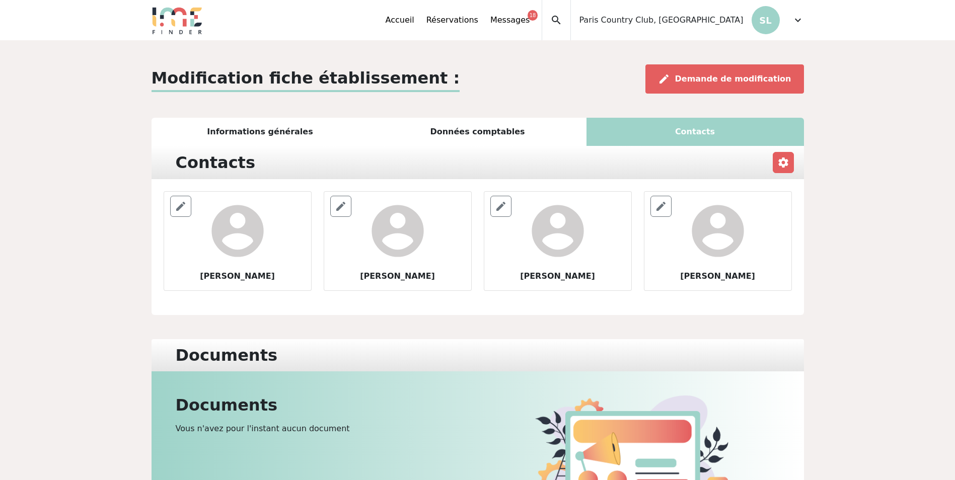
click at [270, 132] on div "Informations générales" at bounding box center [261, 132] width 218 height 28
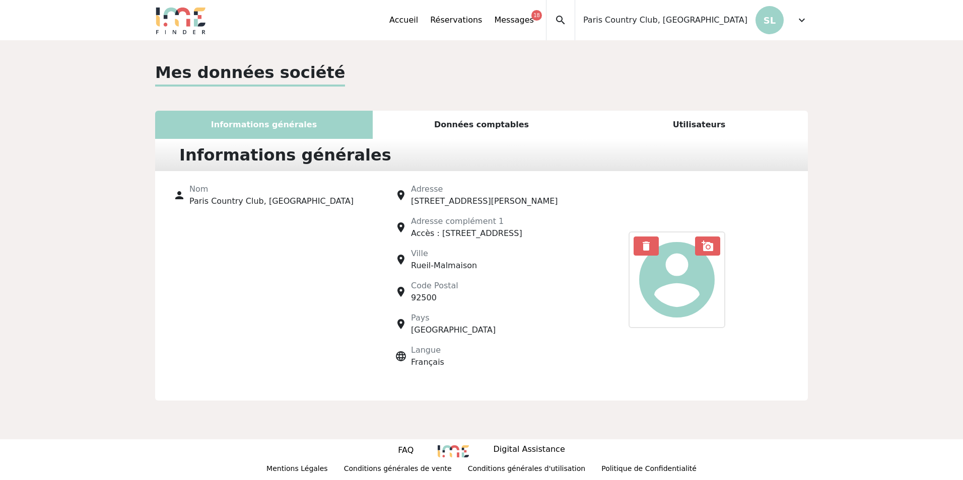
click at [438, 126] on div "Données comptables" at bounding box center [482, 125] width 218 height 28
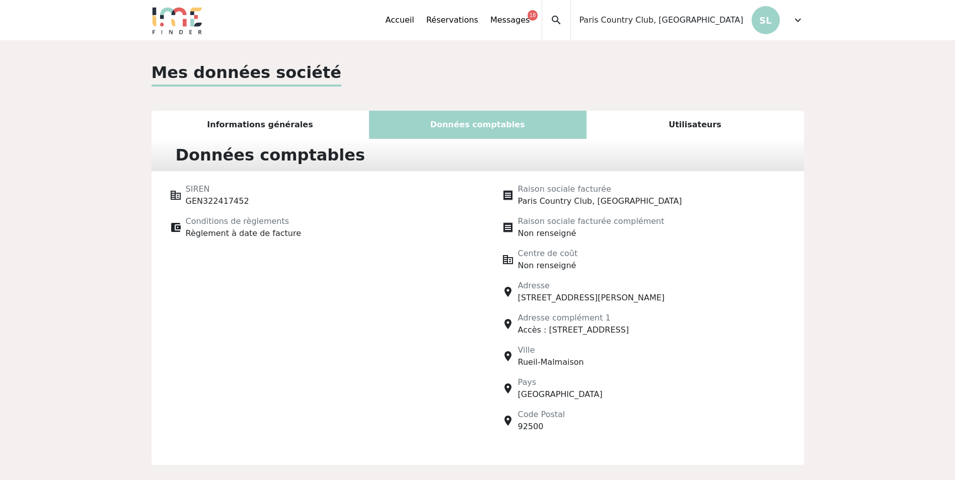
click at [621, 116] on div "Utilisateurs" at bounding box center [696, 125] width 218 height 28
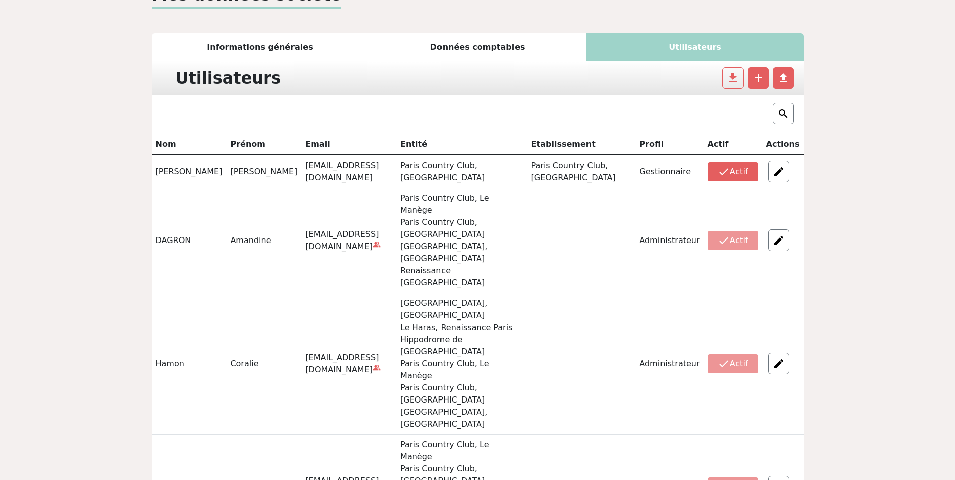
scroll to position [101, 0]
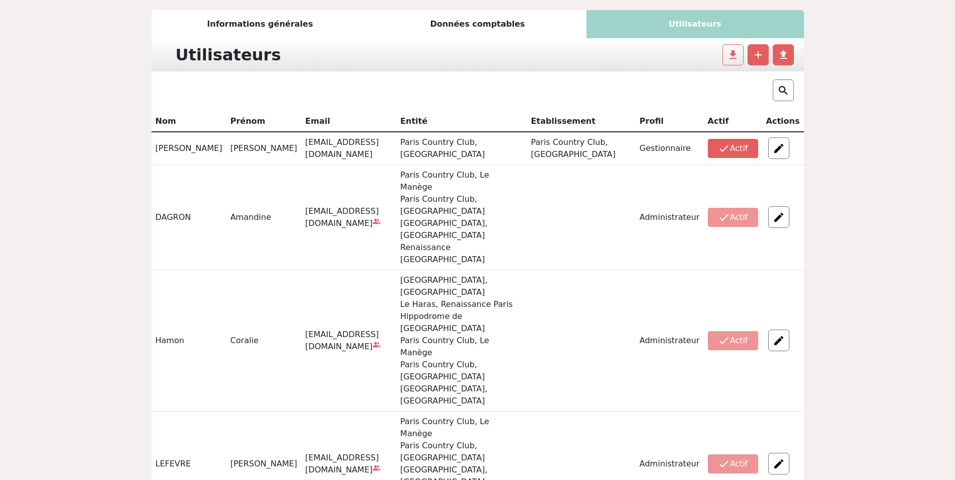
click at [549, 20] on div "Données comptables" at bounding box center [478, 24] width 218 height 28
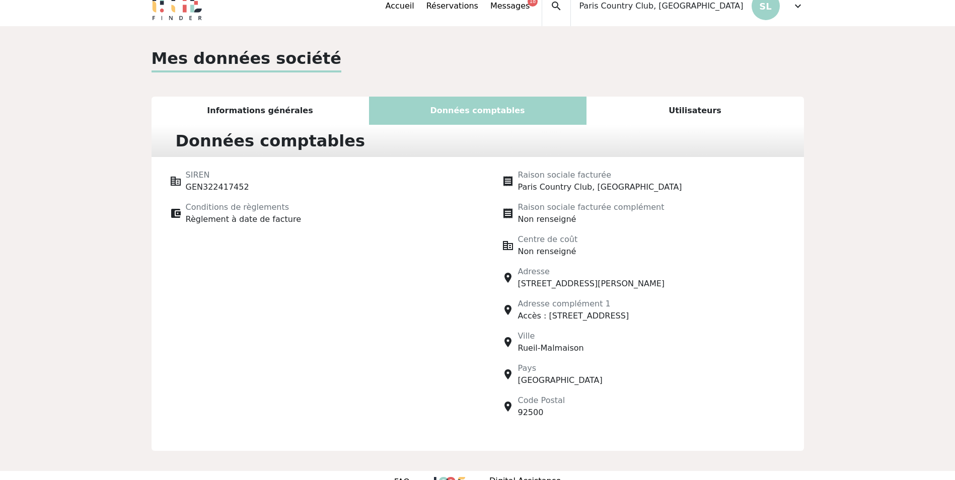
scroll to position [0, 0]
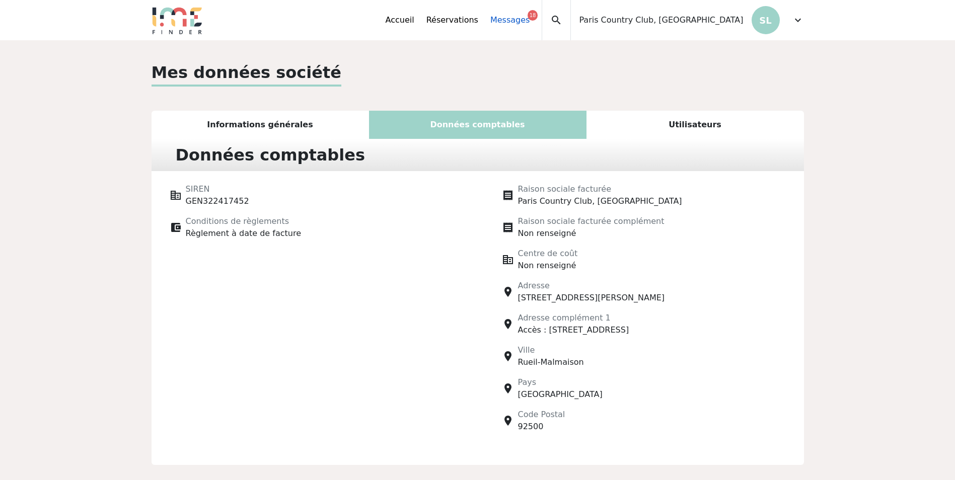
click at [530, 23] on link "Messages 18" at bounding box center [509, 20] width 39 height 12
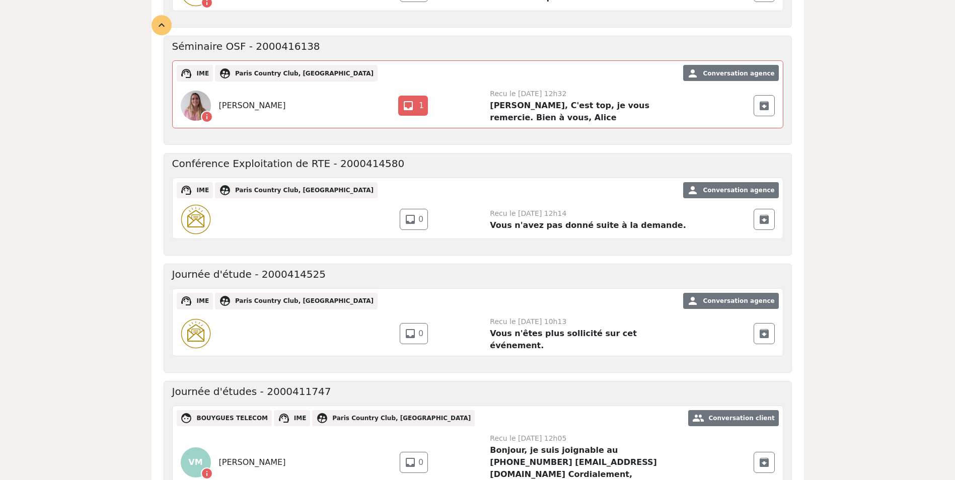
scroll to position [835, 0]
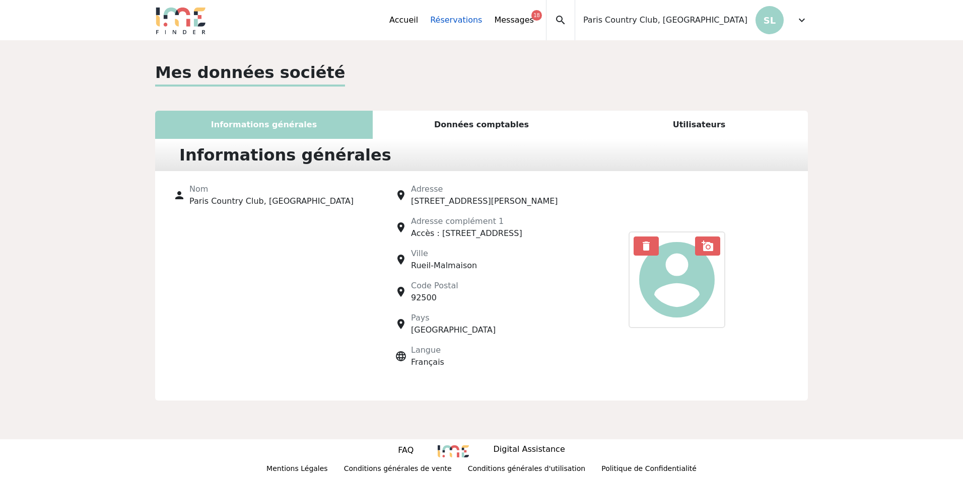
click at [482, 23] on link "Réservations" at bounding box center [456, 20] width 52 height 12
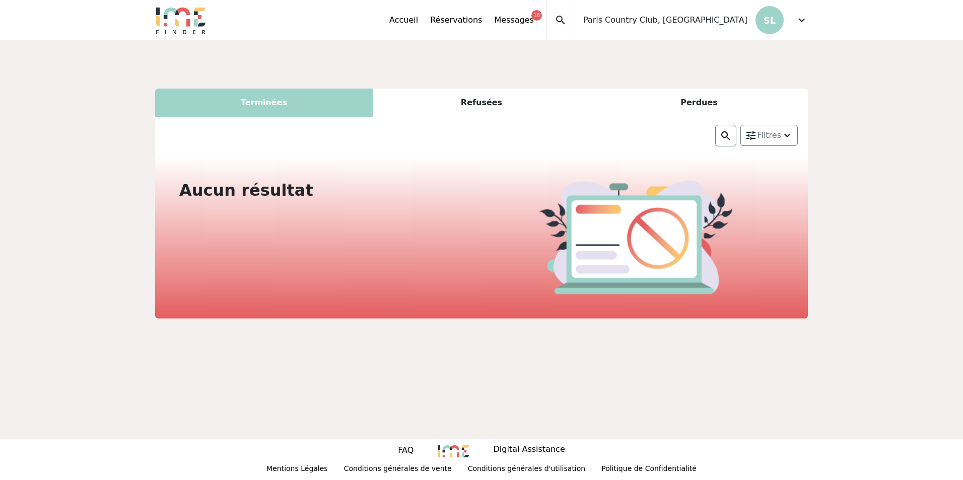
click at [764, 24] on p "SL" at bounding box center [769, 20] width 28 height 28
click at [800, 20] on span "expand_more" at bounding box center [802, 20] width 12 height 12
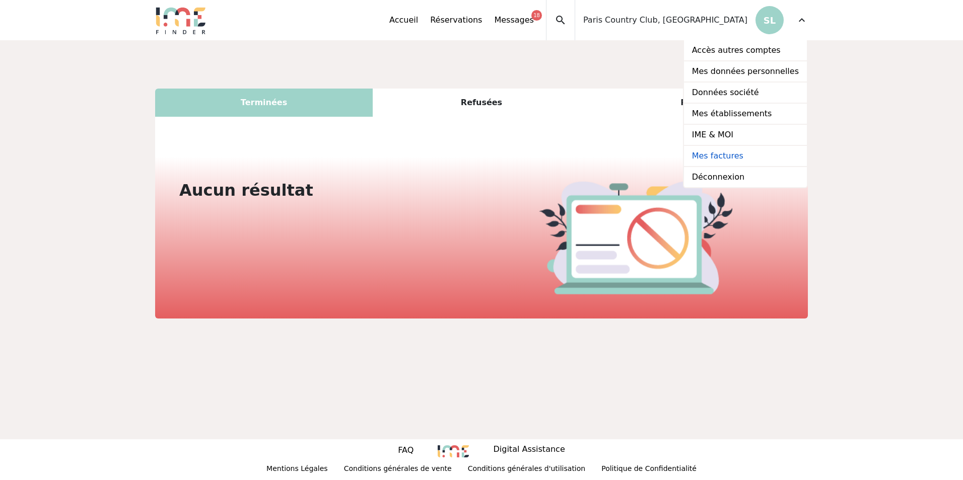
click at [726, 154] on link "Mes factures" at bounding box center [745, 156] width 123 height 21
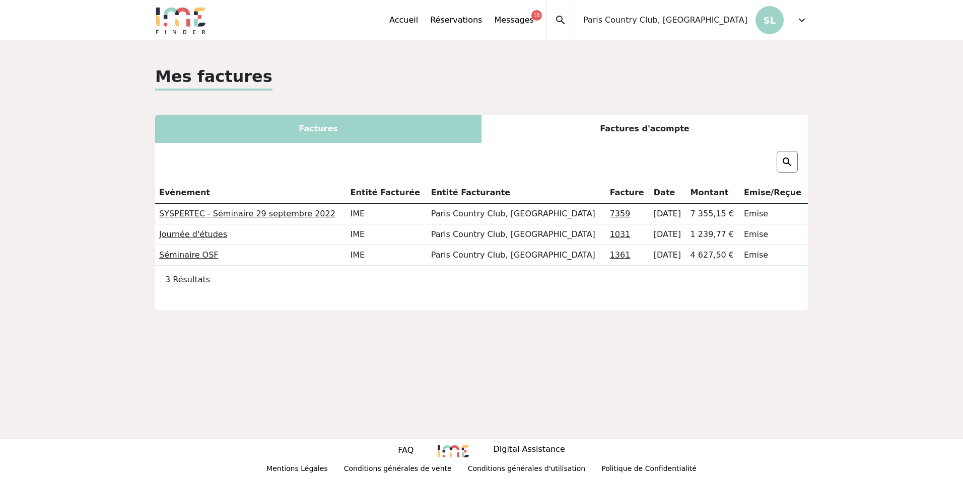
click at [801, 19] on span "expand_more" at bounding box center [802, 20] width 12 height 12
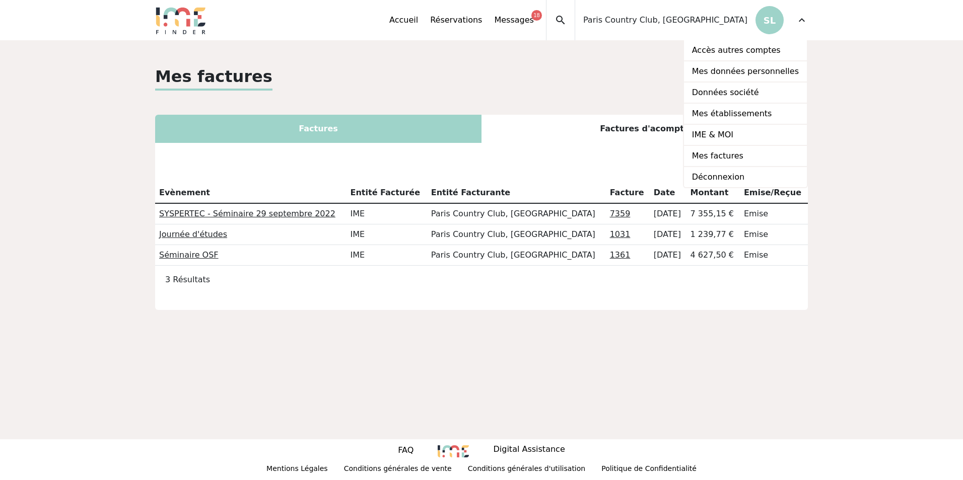
click at [801, 19] on span "expand_more" at bounding box center [802, 20] width 12 height 12
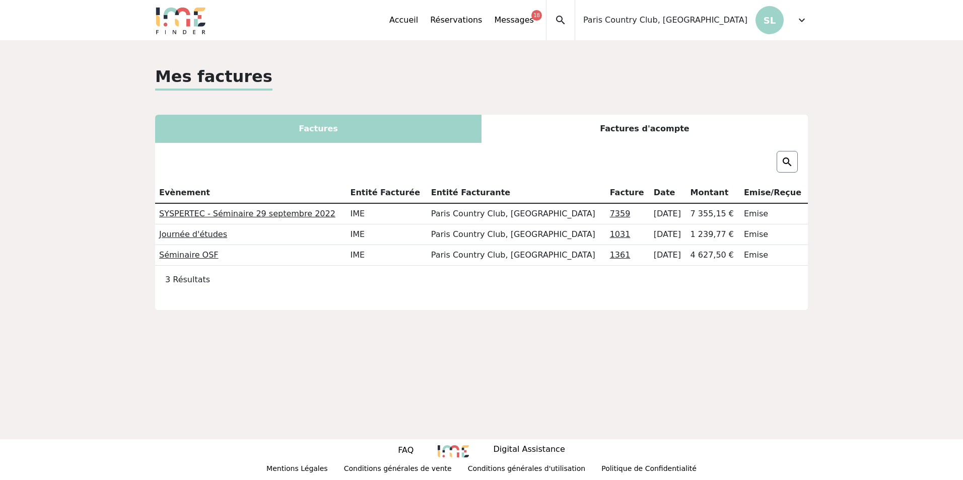
click at [800, 19] on span "expand_more" at bounding box center [802, 20] width 12 height 12
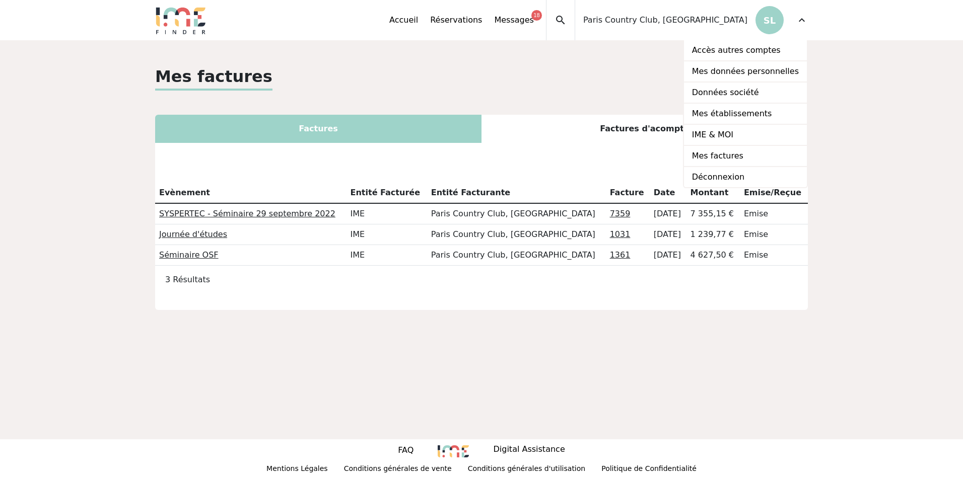
click at [592, 71] on div "Mes factures" at bounding box center [481, 77] width 653 height 26
click at [710, 20] on span "Paris Country Club, [GEOGRAPHIC_DATA]" at bounding box center [665, 20] width 164 height 12
click at [801, 17] on span "expand_more" at bounding box center [802, 20] width 12 height 12
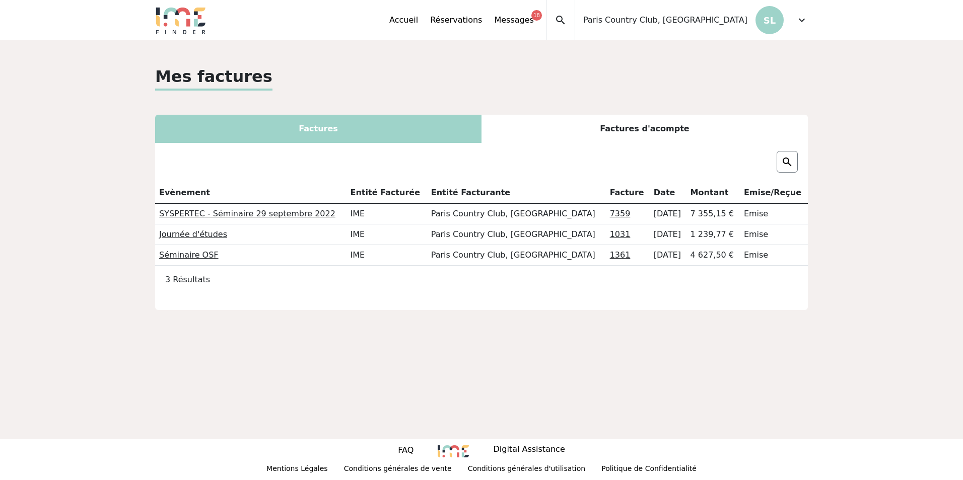
click at [798, 21] on span "expand_more" at bounding box center [802, 20] width 12 height 12
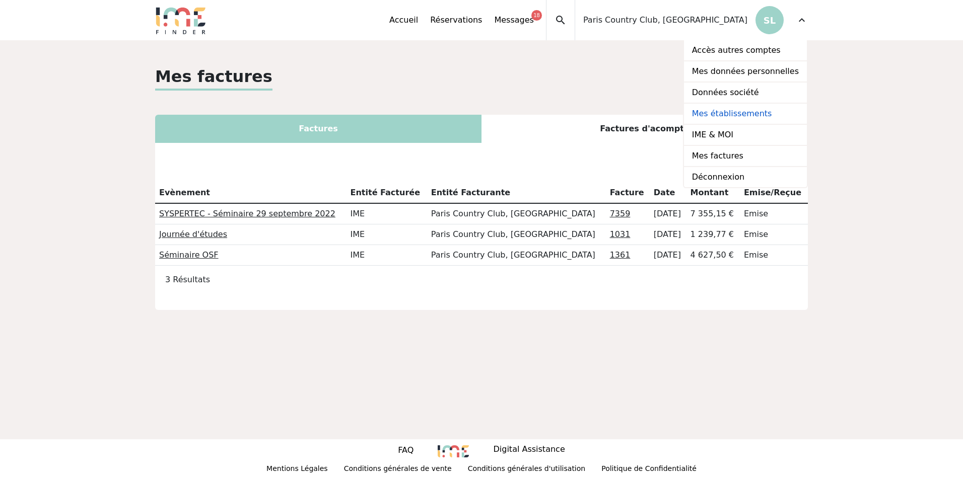
click at [745, 109] on link "Mes établissements" at bounding box center [745, 114] width 123 height 21
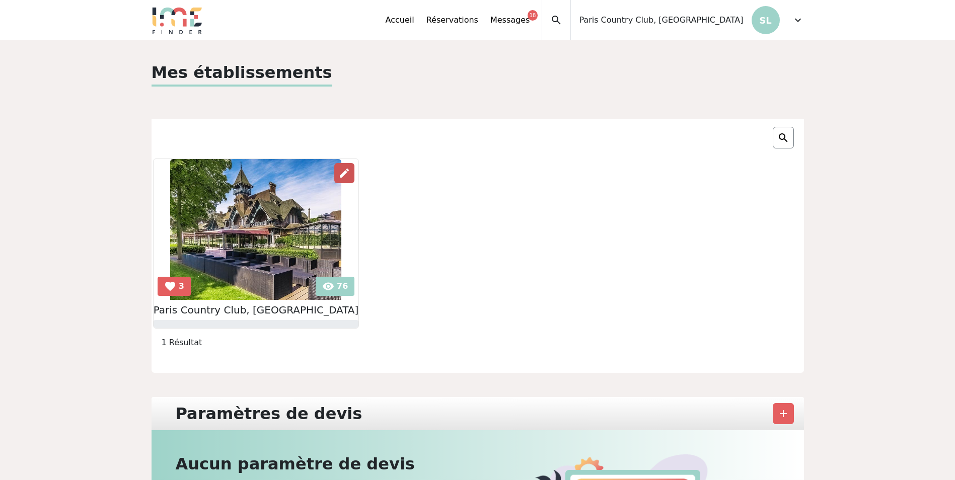
click at [338, 179] on span "edit" at bounding box center [344, 173] width 12 height 12
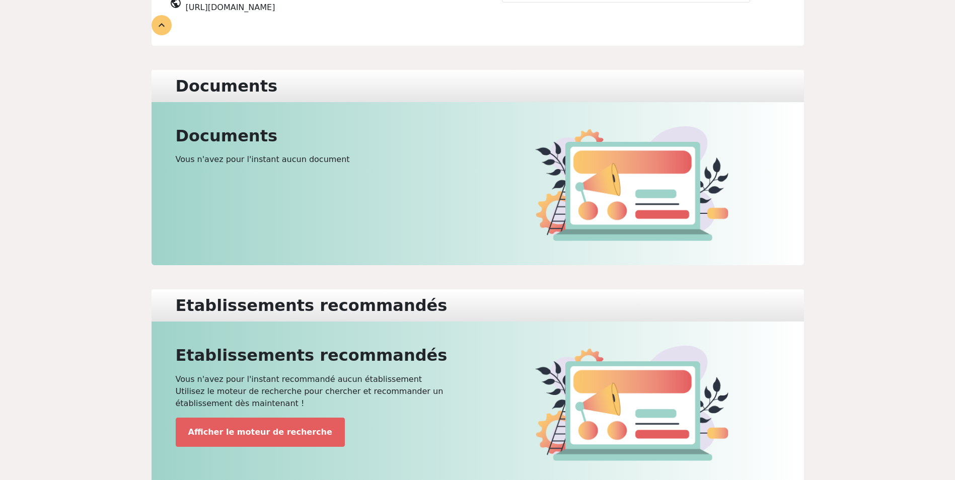
scroll to position [398, 0]
